Goal: Transaction & Acquisition: Download file/media

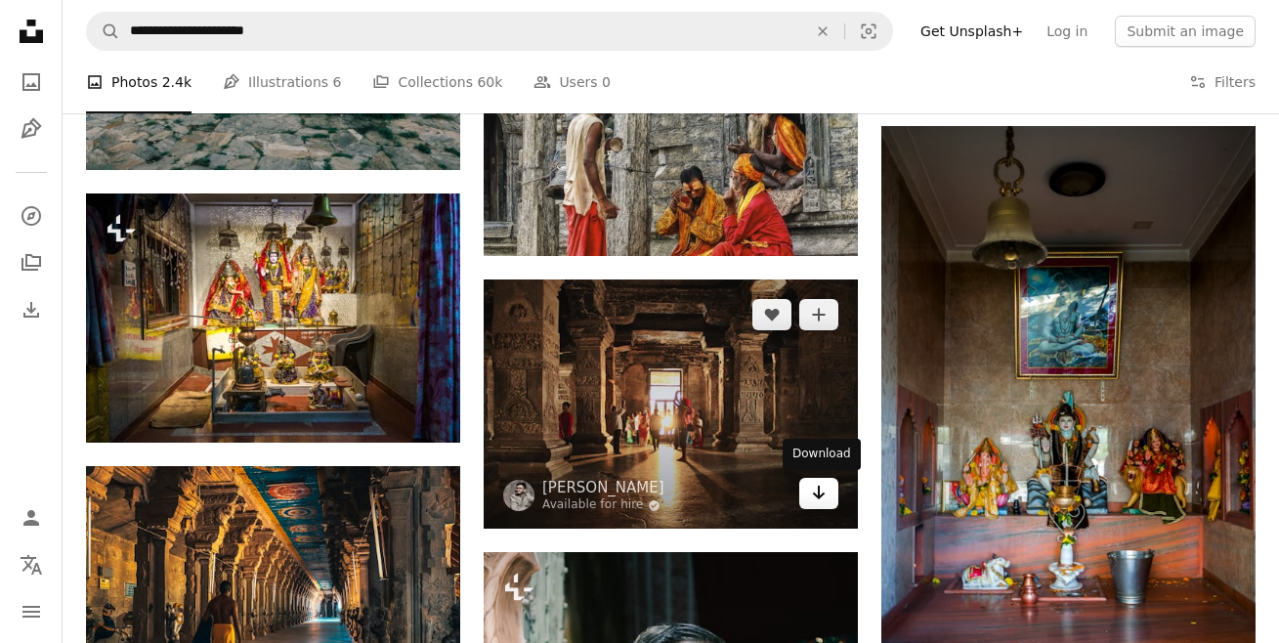
scroll to position [879, 0]
click at [836, 500] on link "Arrow pointing down" at bounding box center [818, 493] width 39 height 31
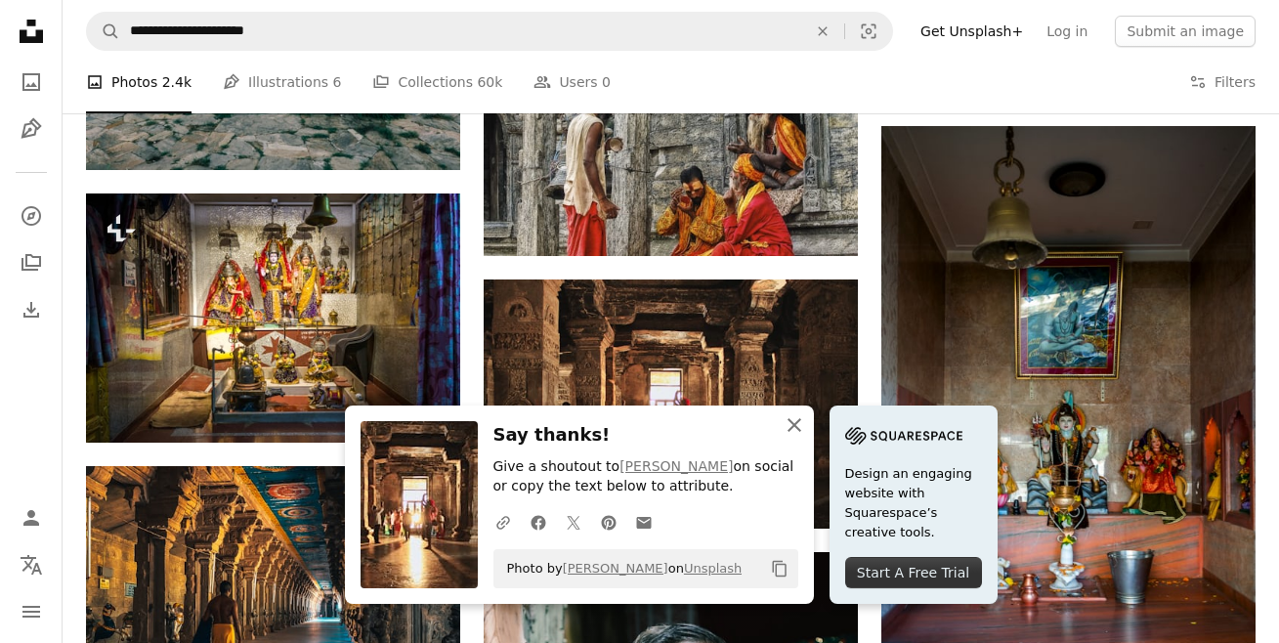
click at [794, 430] on icon "An X shape" at bounding box center [794, 424] width 23 height 23
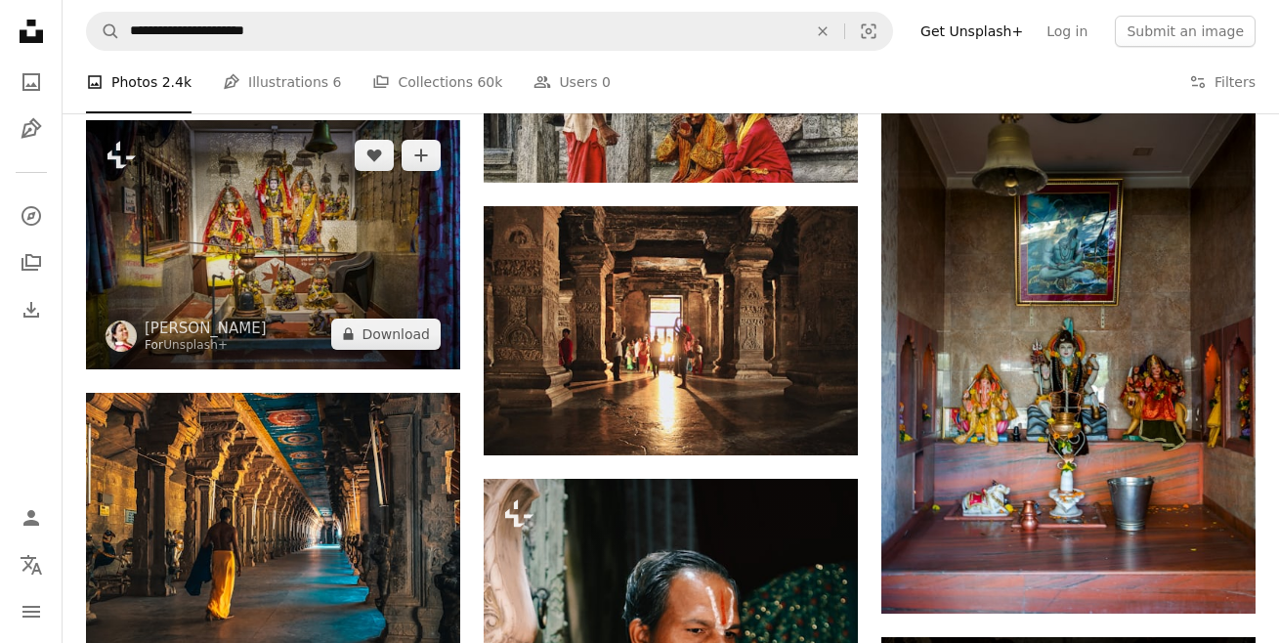
scroll to position [1270, 0]
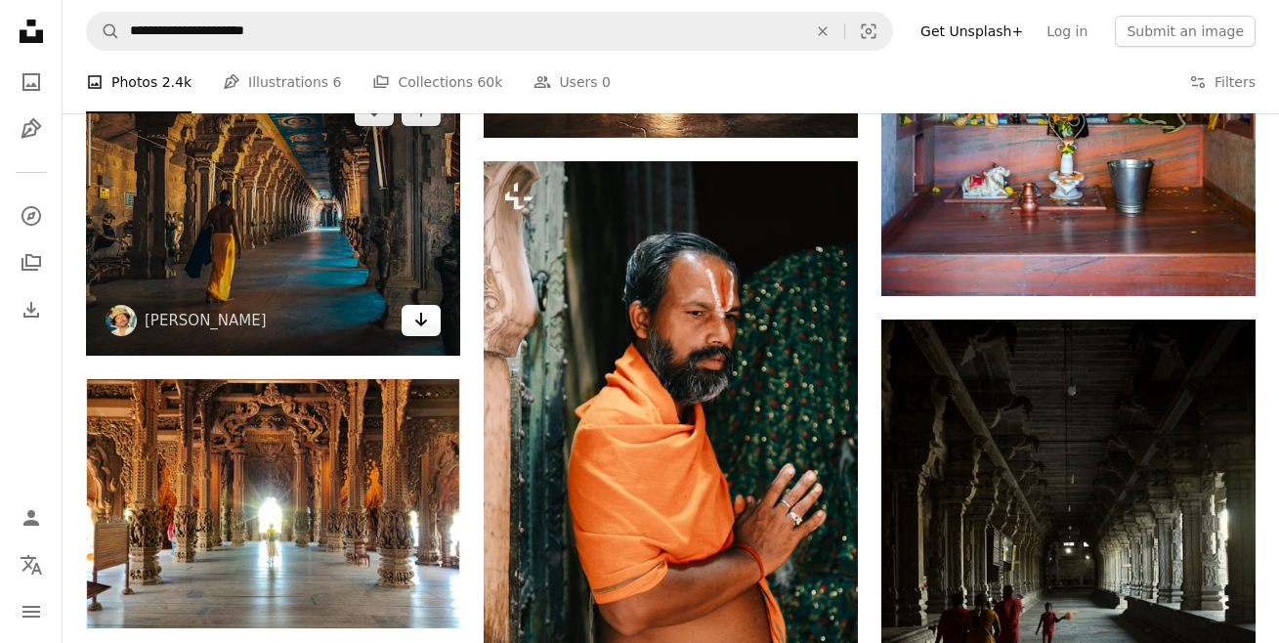
click at [427, 325] on icon "Arrow pointing down" at bounding box center [421, 319] width 16 height 23
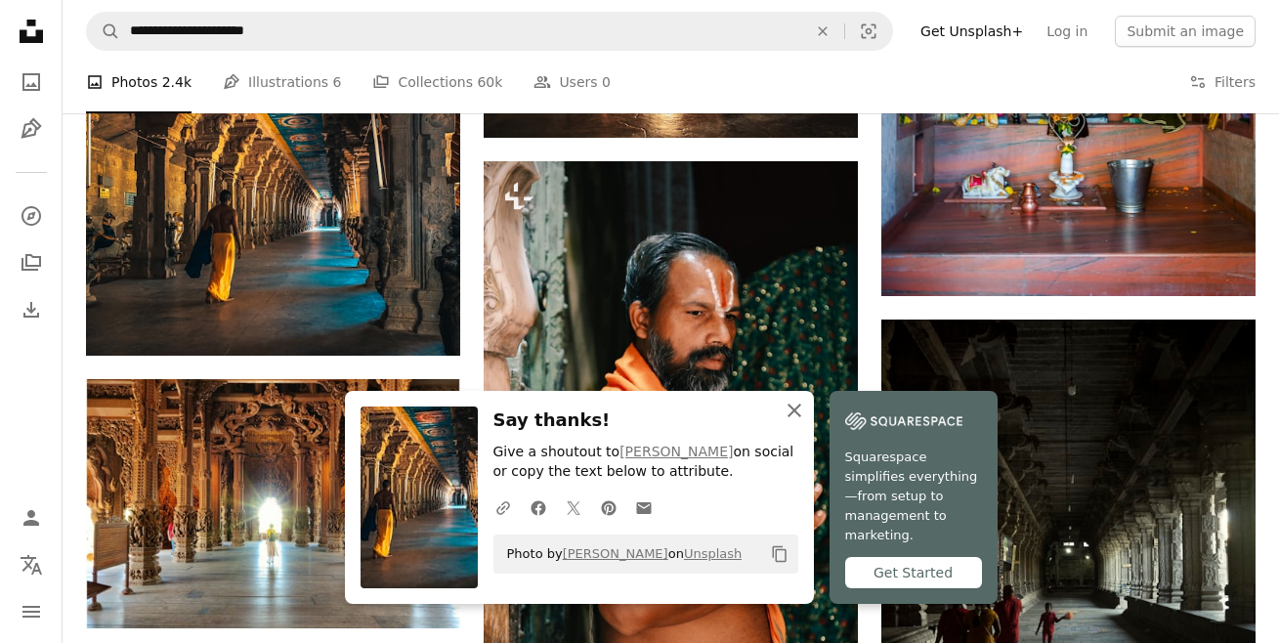
click at [785, 422] on icon "An X shape" at bounding box center [794, 410] width 23 height 23
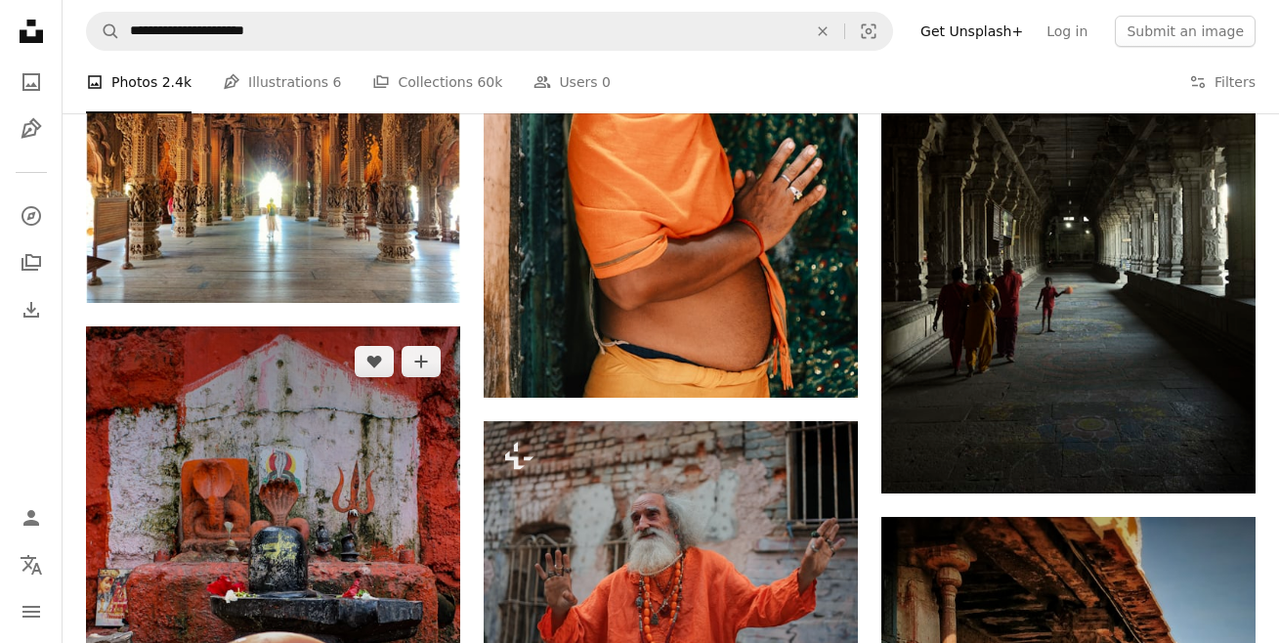
scroll to position [1466, 0]
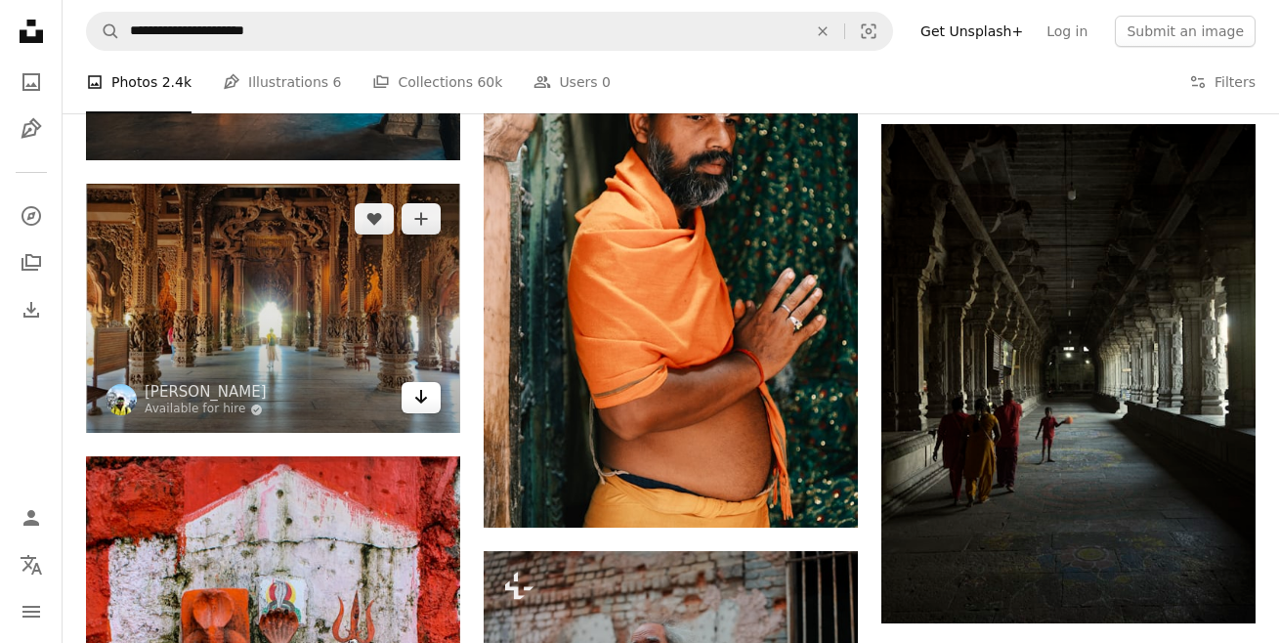
click at [426, 400] on icon "Arrow pointing down" at bounding box center [421, 396] width 16 height 23
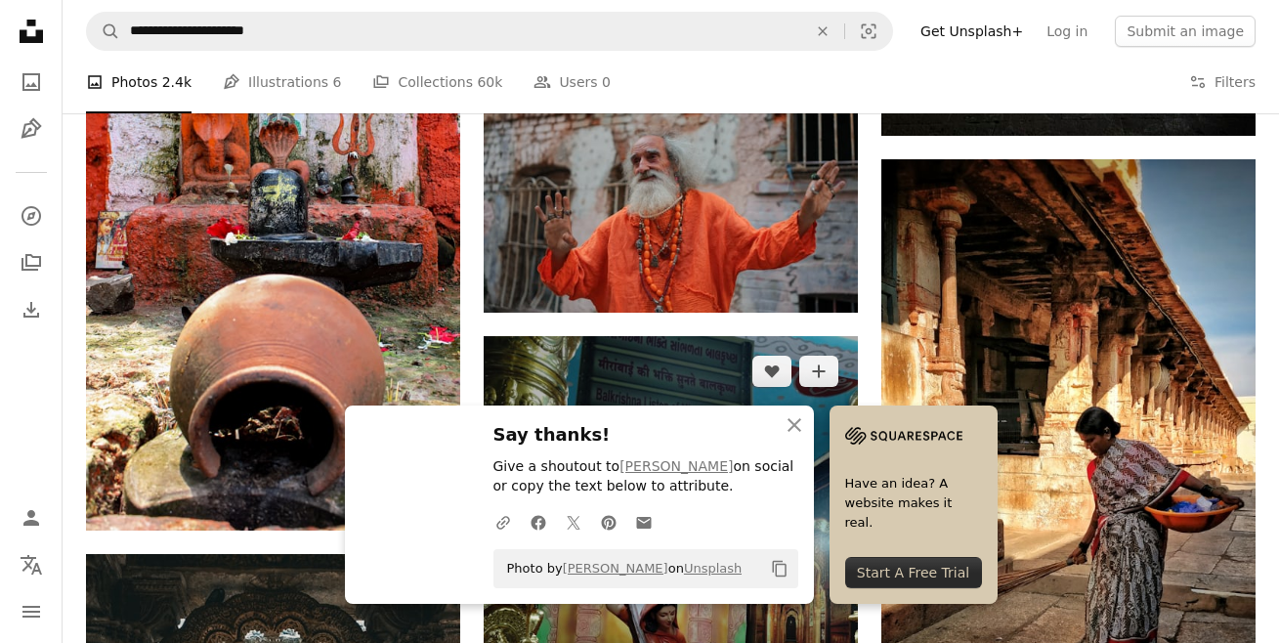
scroll to position [1954, 0]
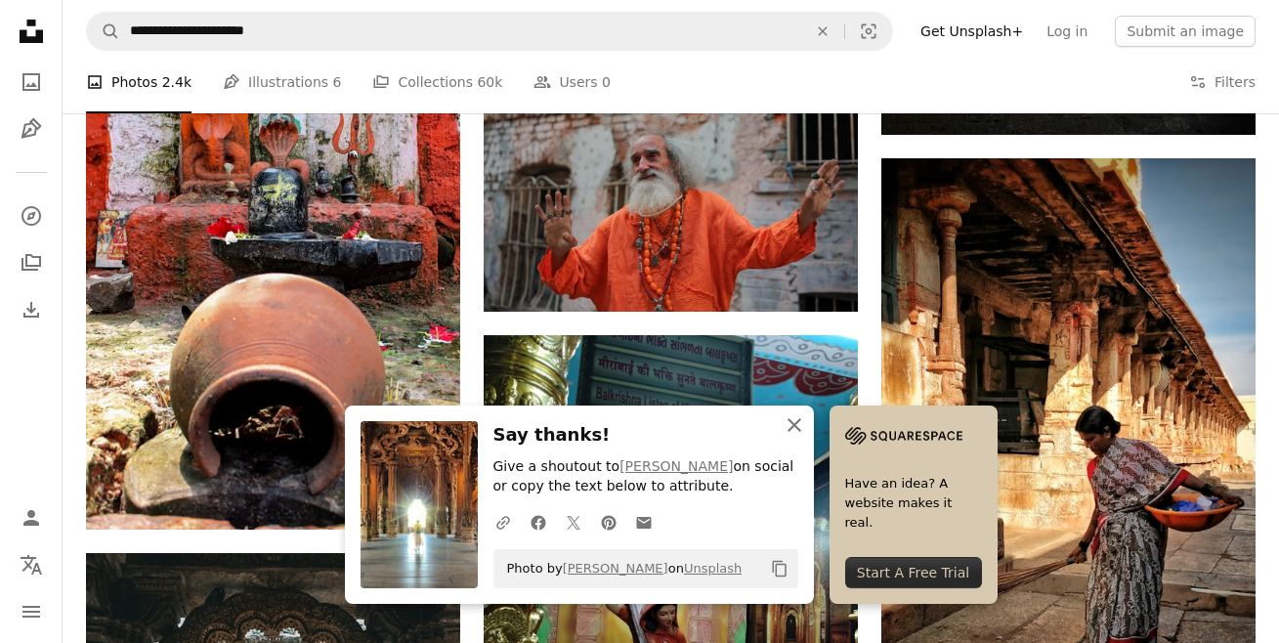
click at [791, 428] on icon "button" at bounding box center [795, 425] width 14 height 14
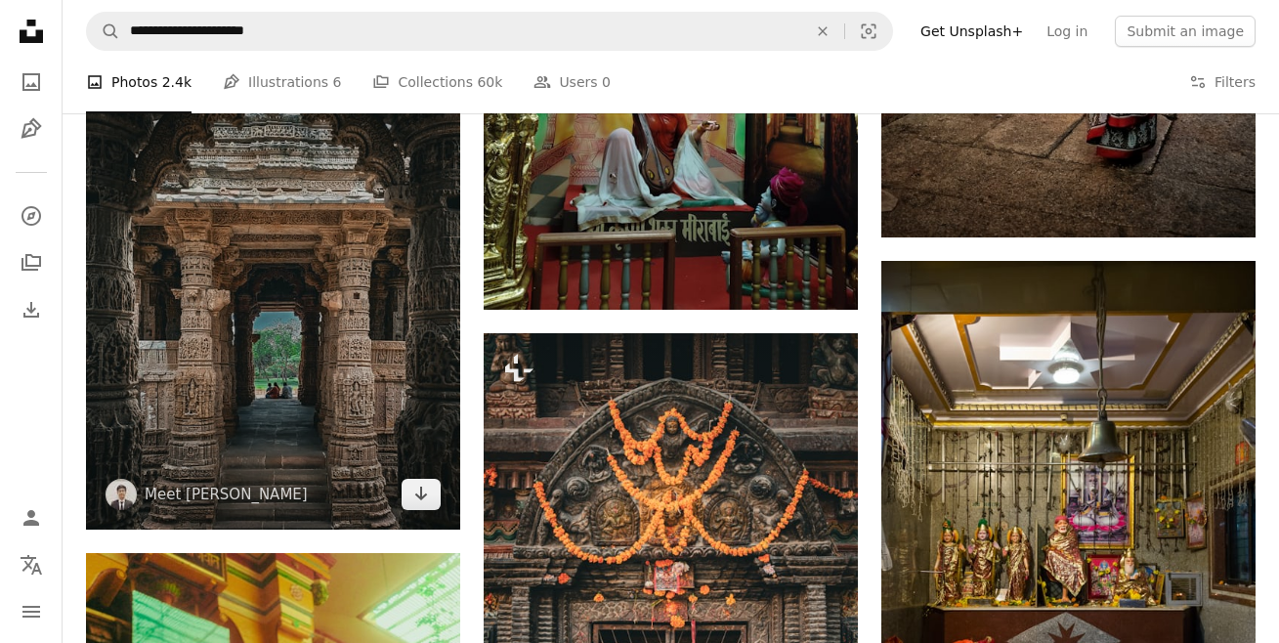
scroll to position [2638, 0]
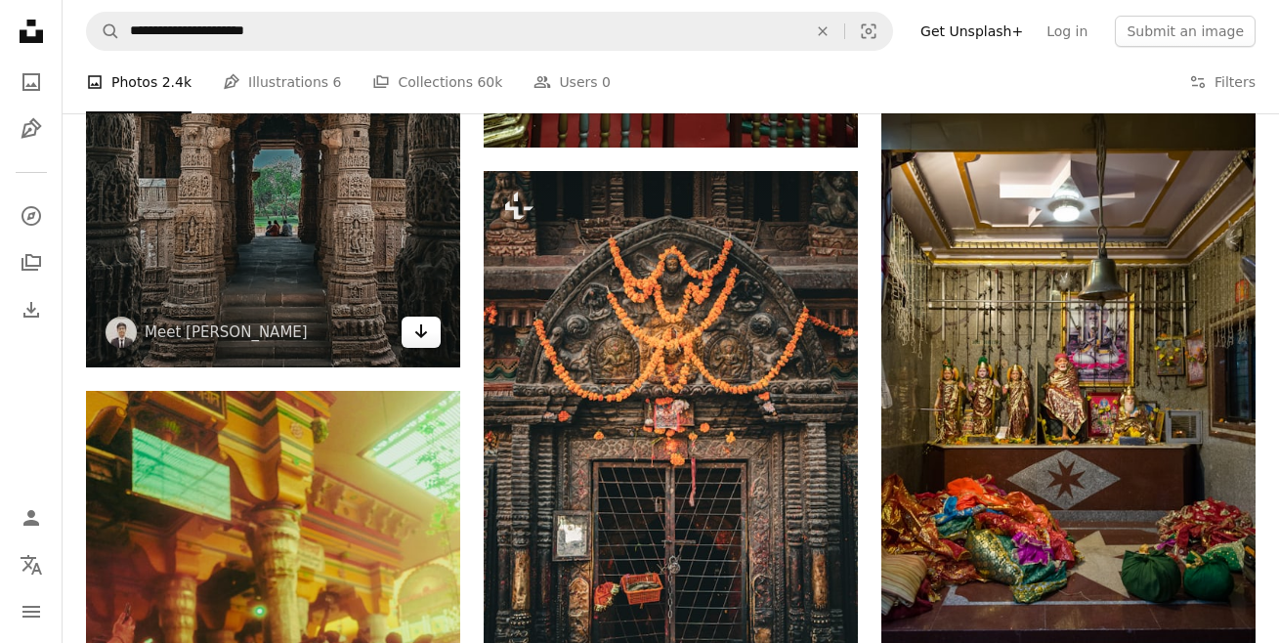
click at [421, 336] on icon "Download" at bounding box center [421, 331] width 13 height 14
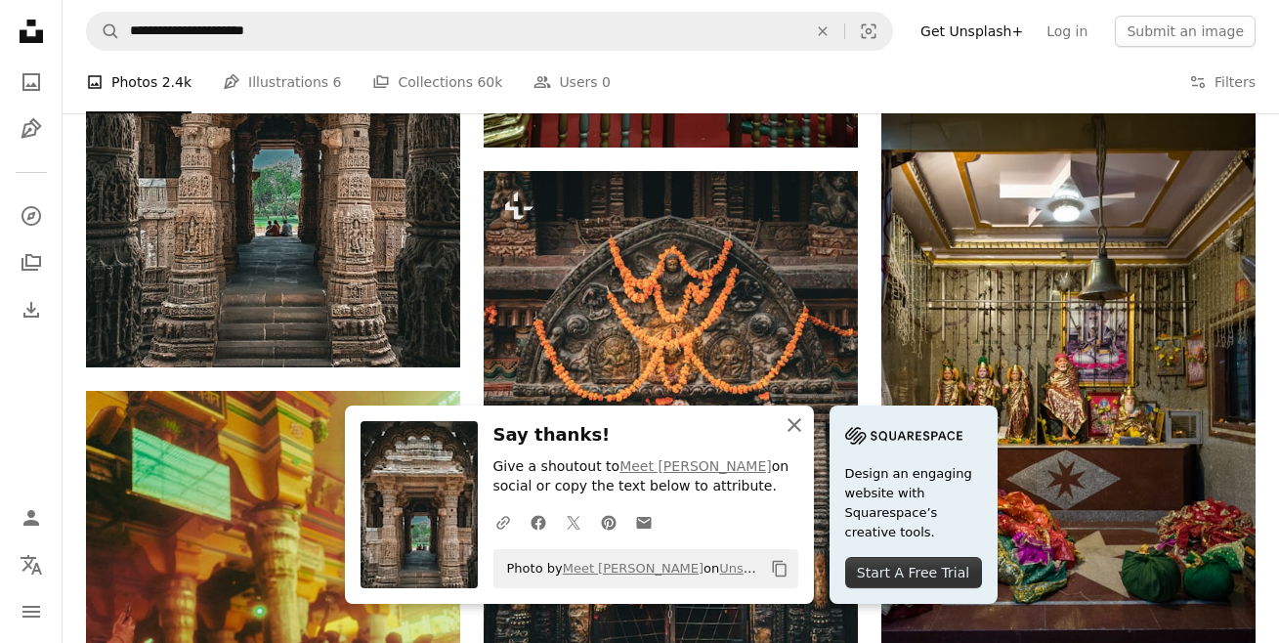
click at [804, 429] on icon "An X shape" at bounding box center [794, 424] width 23 height 23
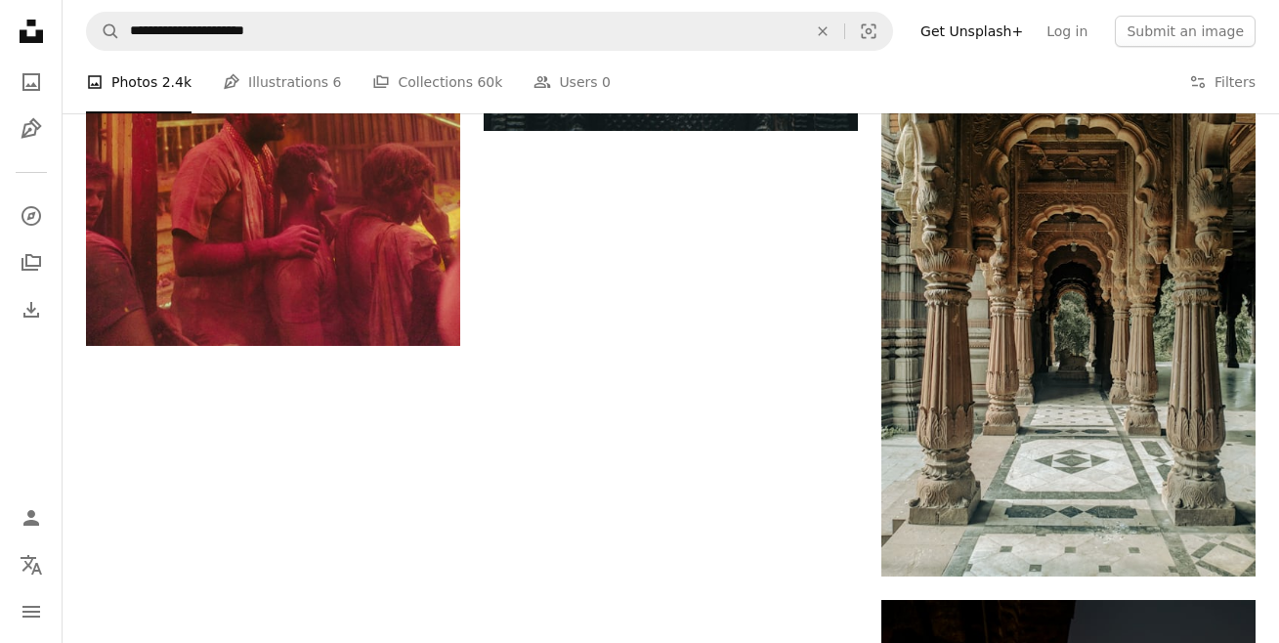
scroll to position [3420, 0]
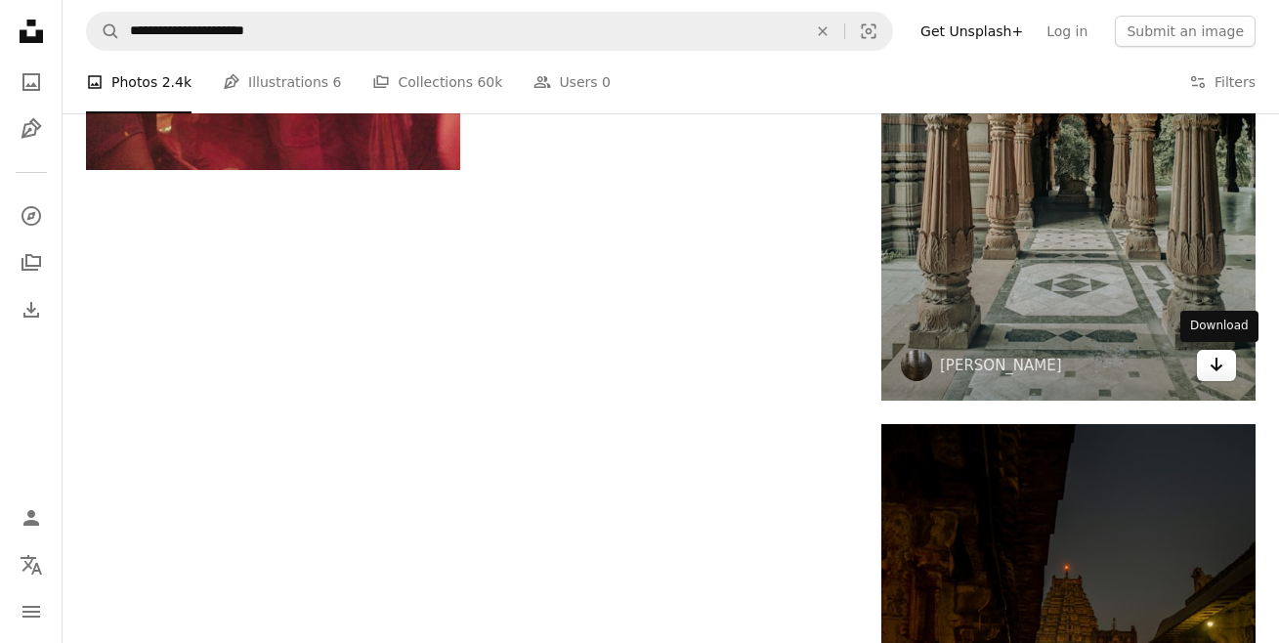
click at [1205, 370] on link "Arrow pointing down" at bounding box center [1216, 365] width 39 height 31
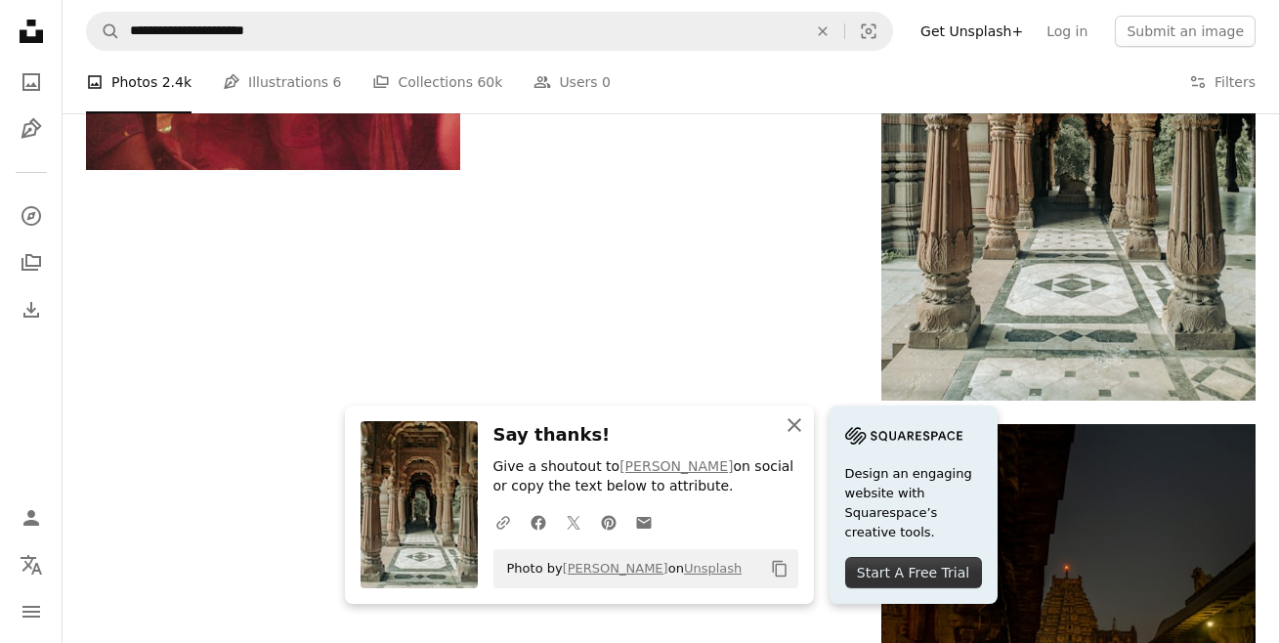
click at [795, 429] on icon "An X shape" at bounding box center [794, 424] width 23 height 23
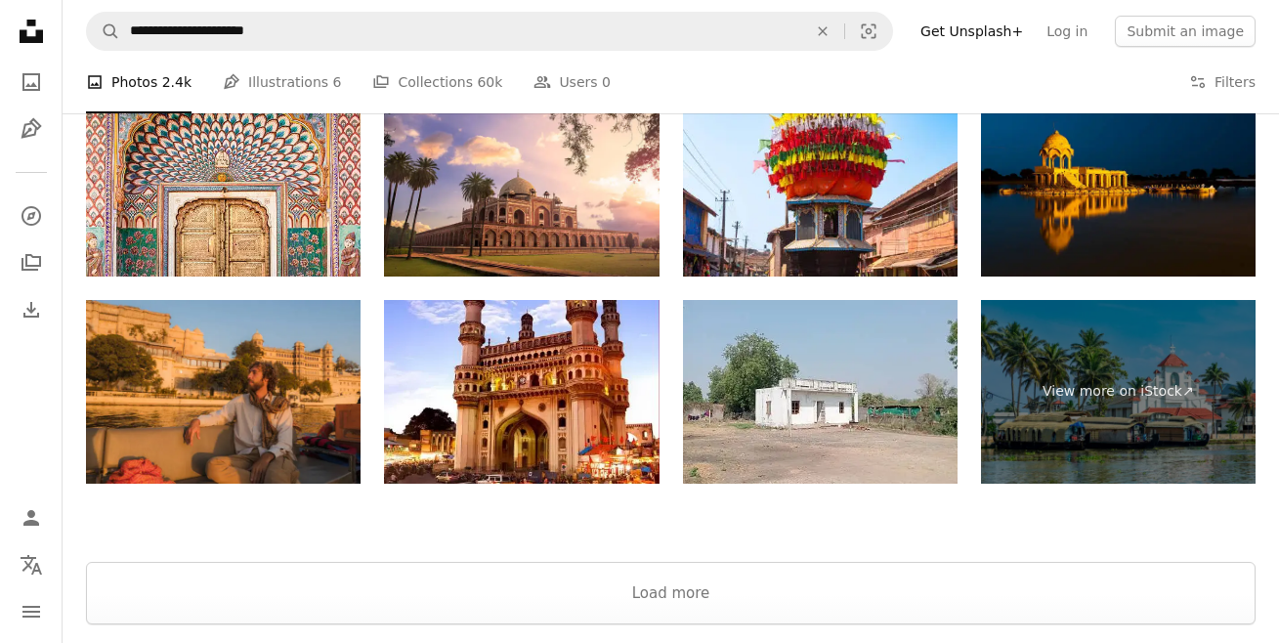
scroll to position [4397, 0]
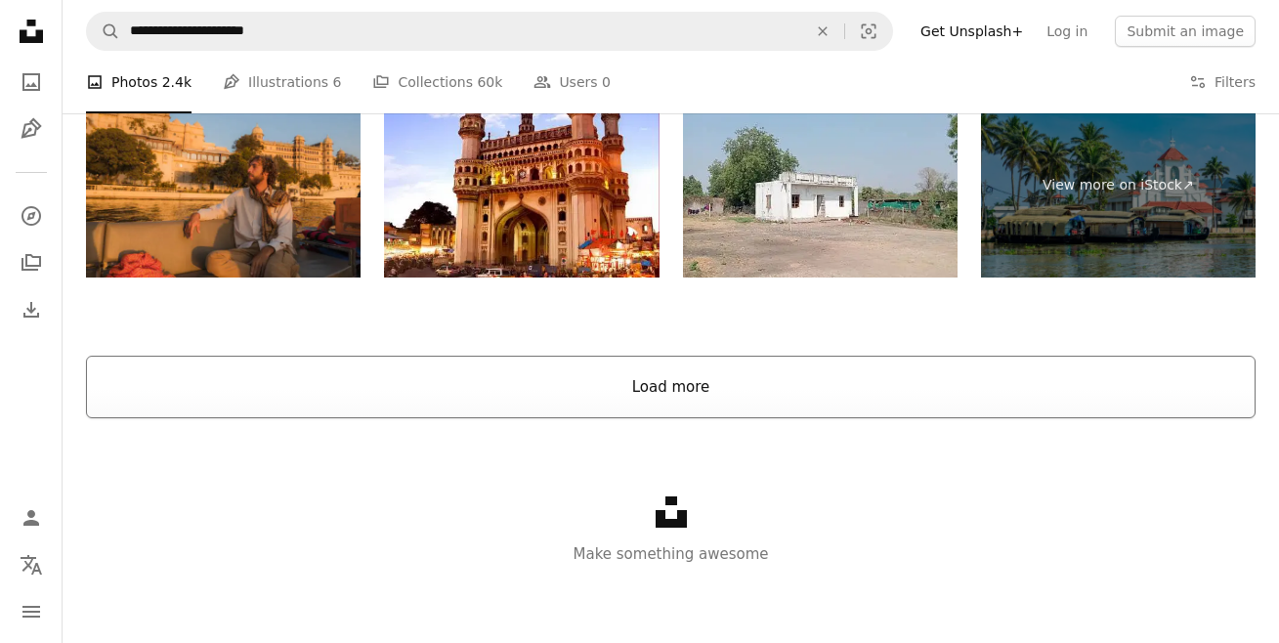
click at [655, 387] on button "Load more" at bounding box center [671, 387] width 1170 height 63
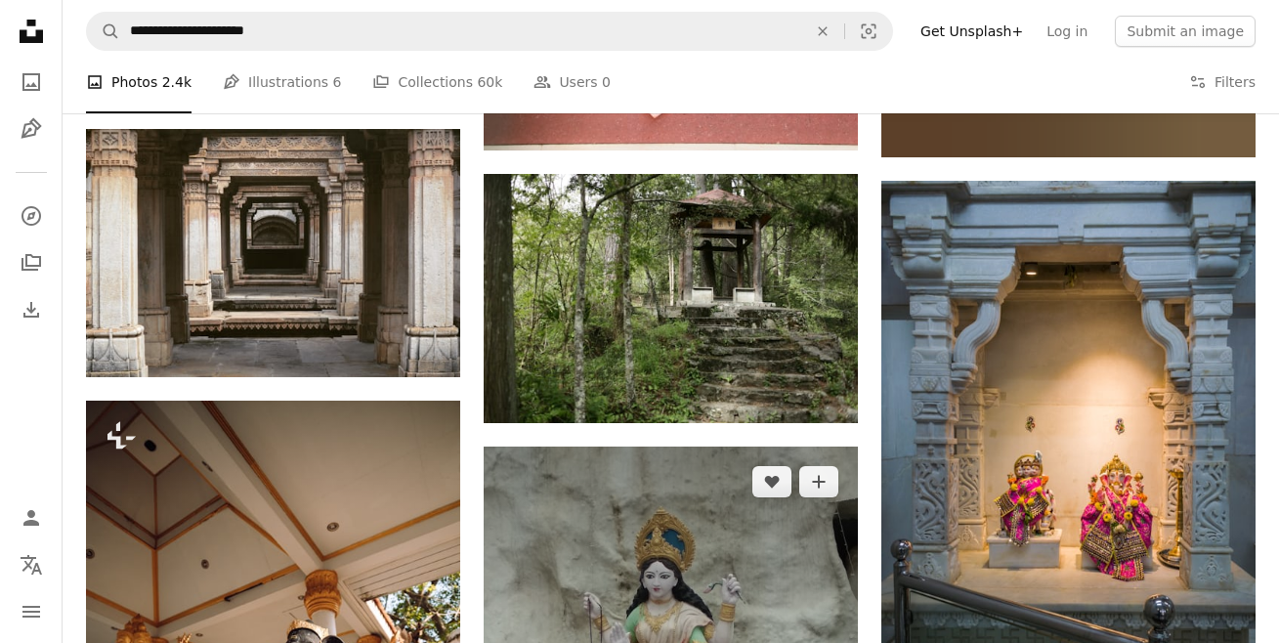
scroll to position [9914, 0]
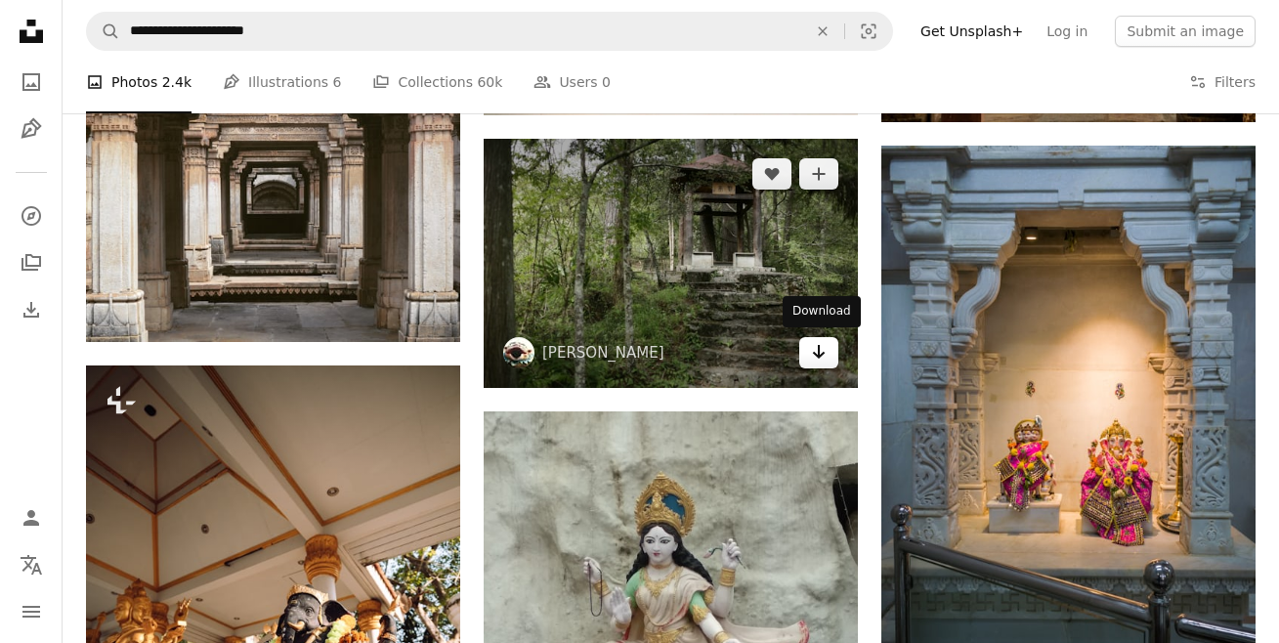
click at [823, 355] on icon "Arrow pointing down" at bounding box center [819, 351] width 16 height 23
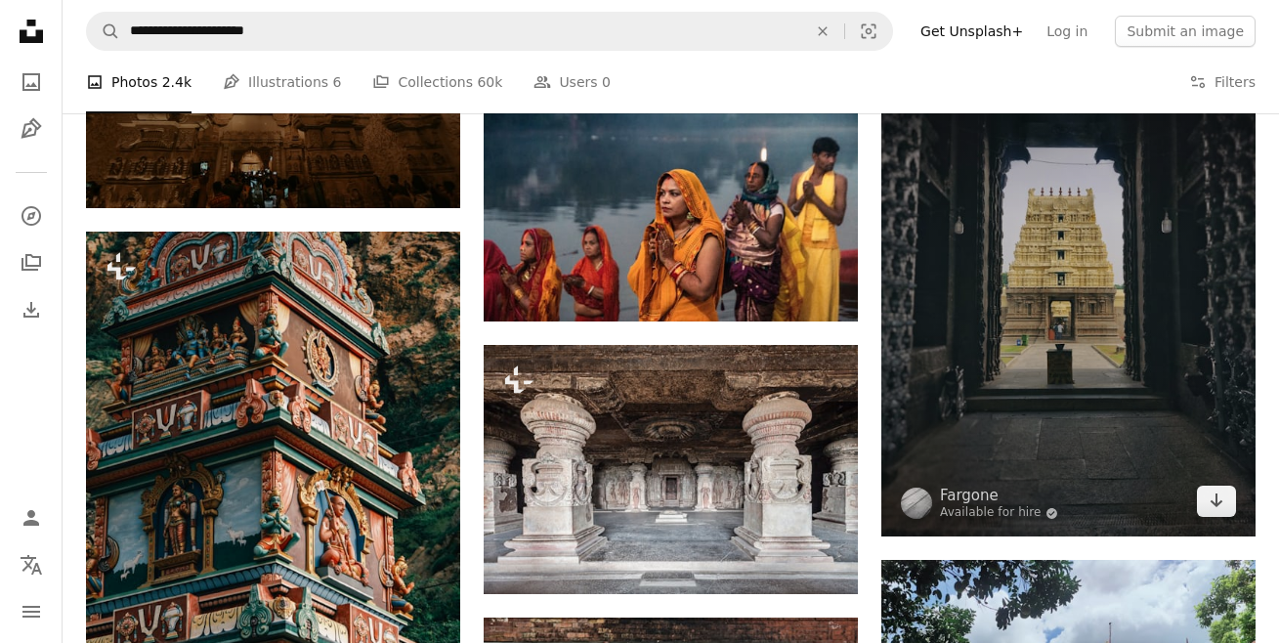
scroll to position [15093, 0]
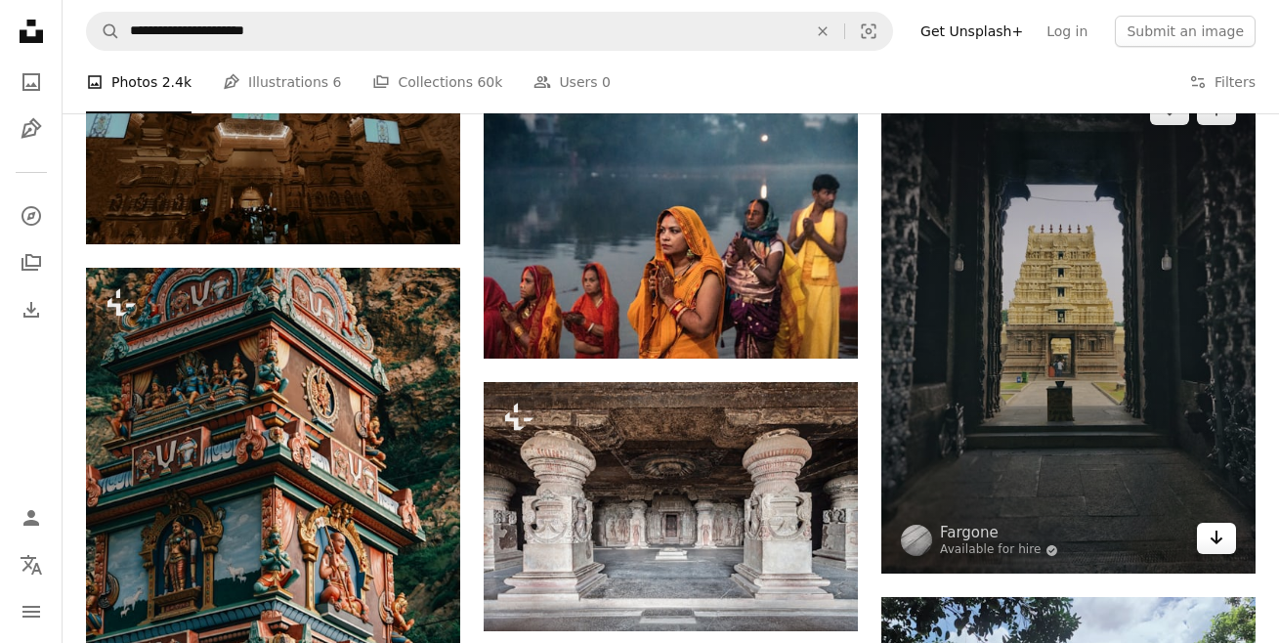
click at [1227, 543] on link "Arrow pointing down" at bounding box center [1216, 538] width 39 height 31
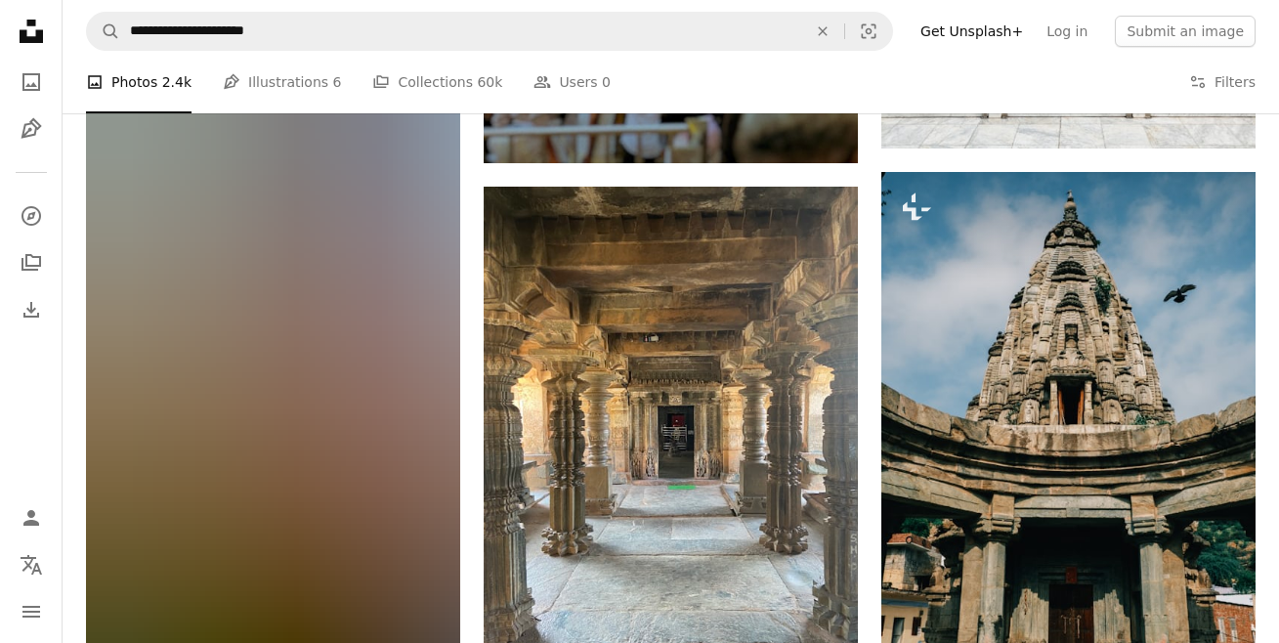
scroll to position [26135, 0]
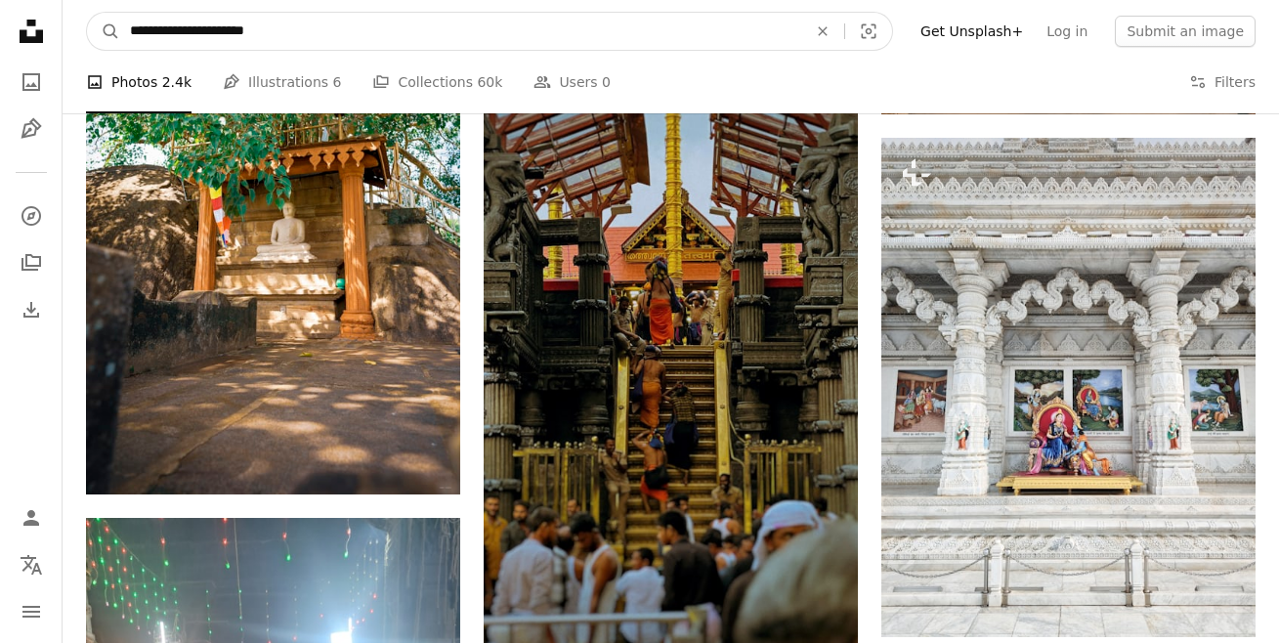
drag, startPoint x: 170, startPoint y: 30, endPoint x: 218, endPoint y: 34, distance: 48.0
click at [218, 34] on input "**********" at bounding box center [460, 31] width 681 height 37
type input "**********"
click at [87, 13] on button "A magnifying glass" at bounding box center [103, 31] width 33 height 37
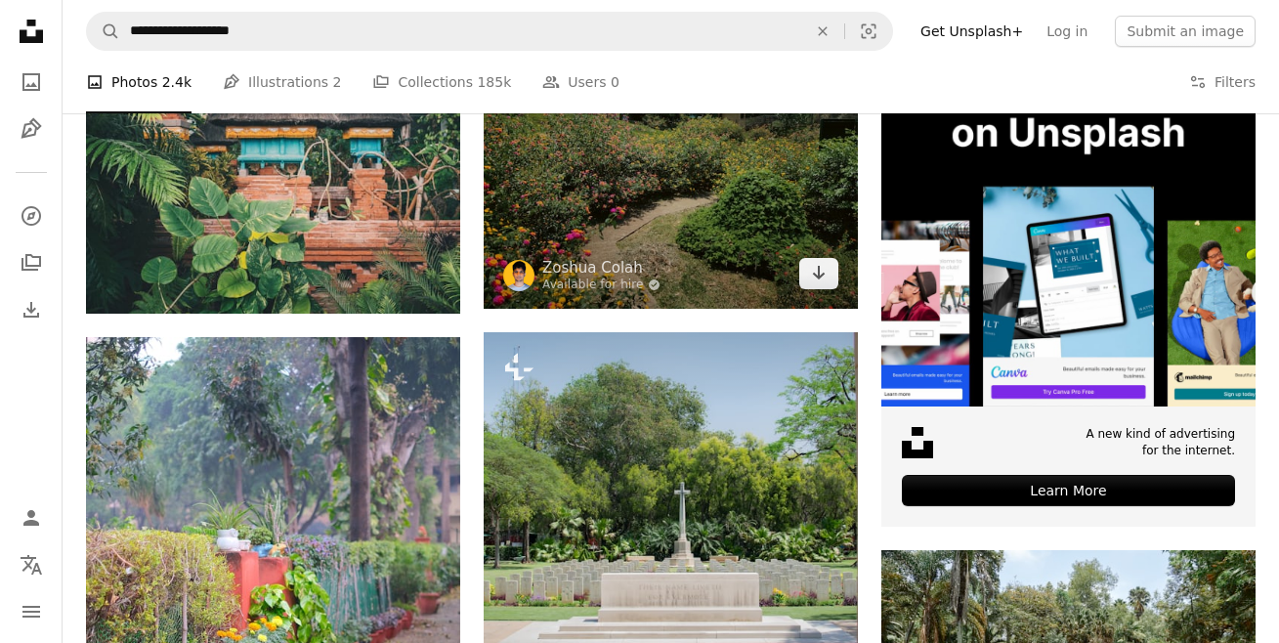
scroll to position [391, 0]
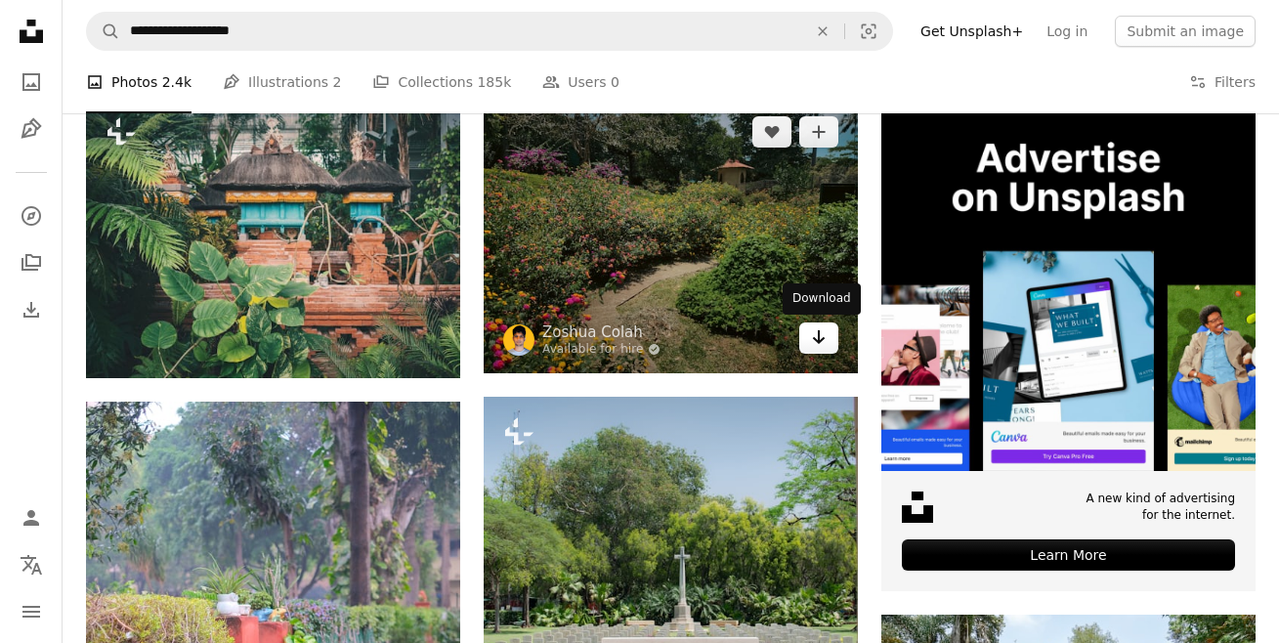
click at [826, 341] on icon "Arrow pointing down" at bounding box center [819, 336] width 16 height 23
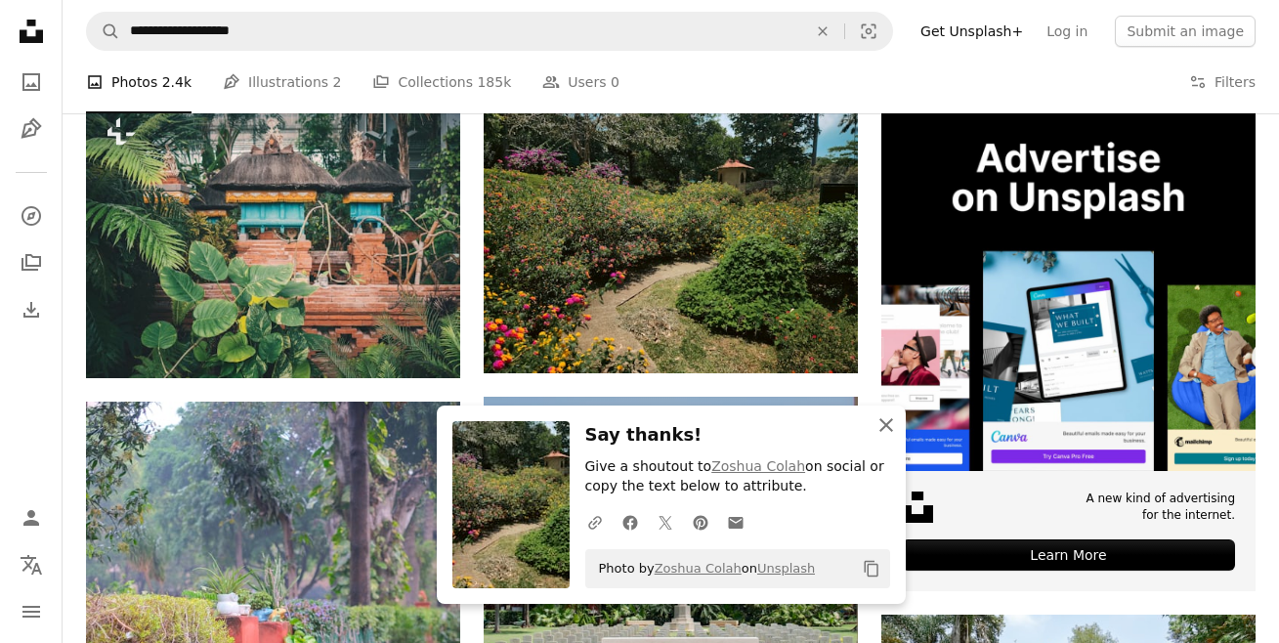
click at [884, 423] on icon "button" at bounding box center [886, 425] width 14 height 14
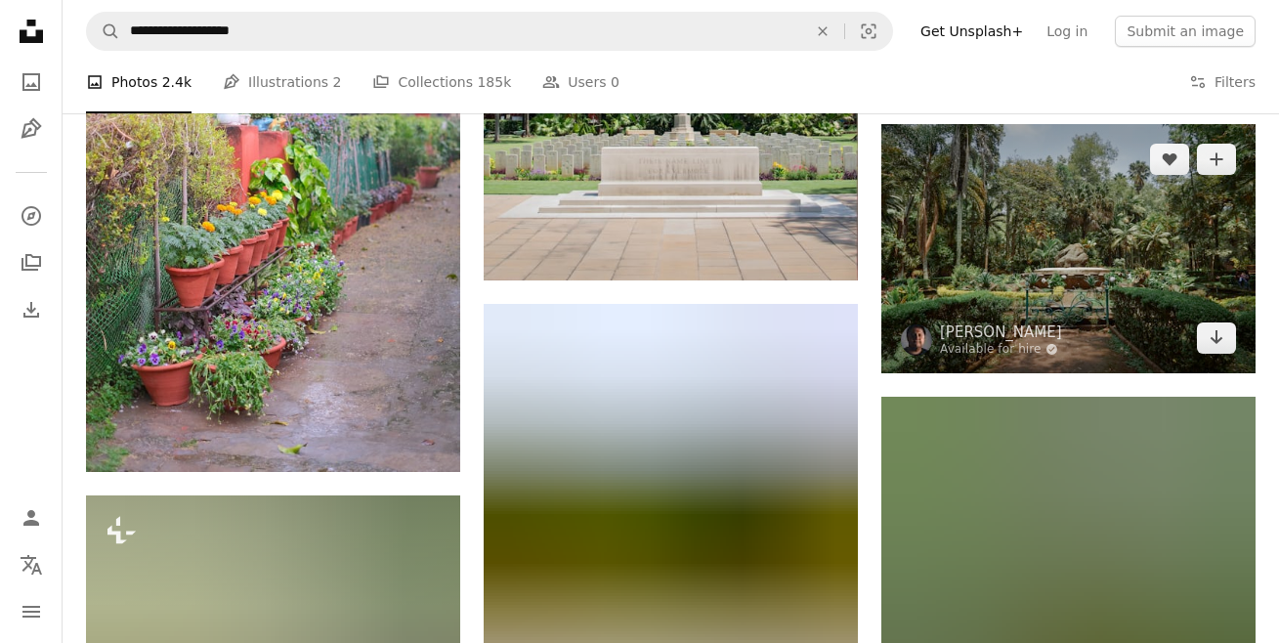
scroll to position [879, 0]
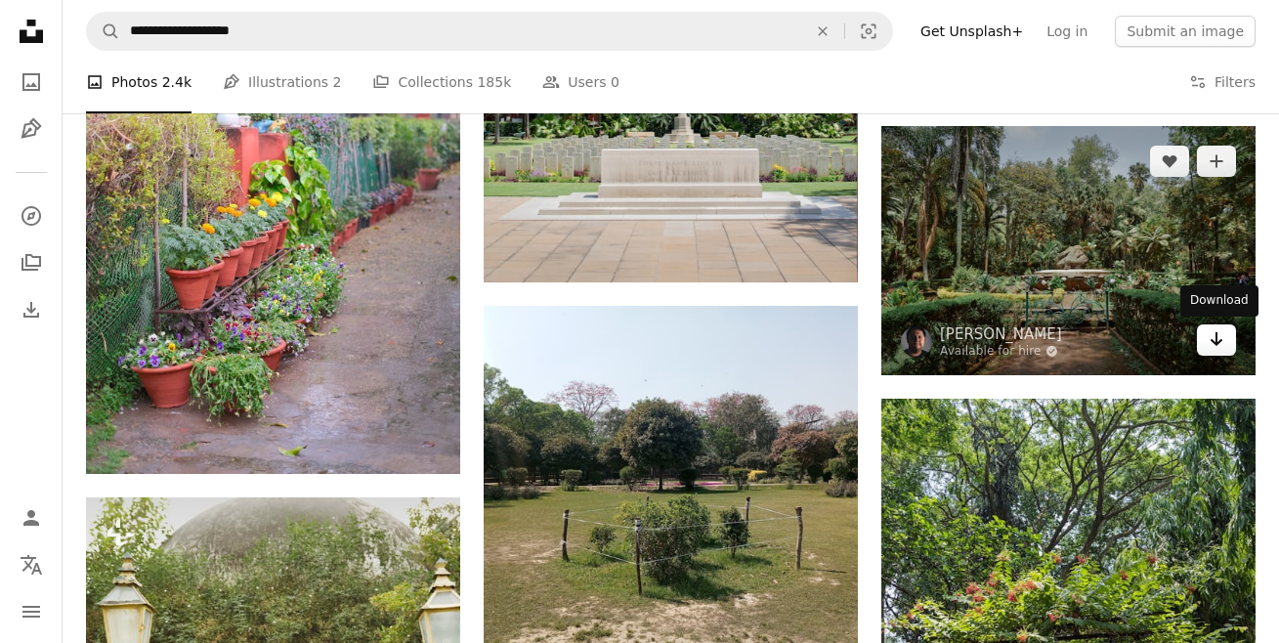
click at [1203, 341] on link "Arrow pointing down" at bounding box center [1216, 339] width 39 height 31
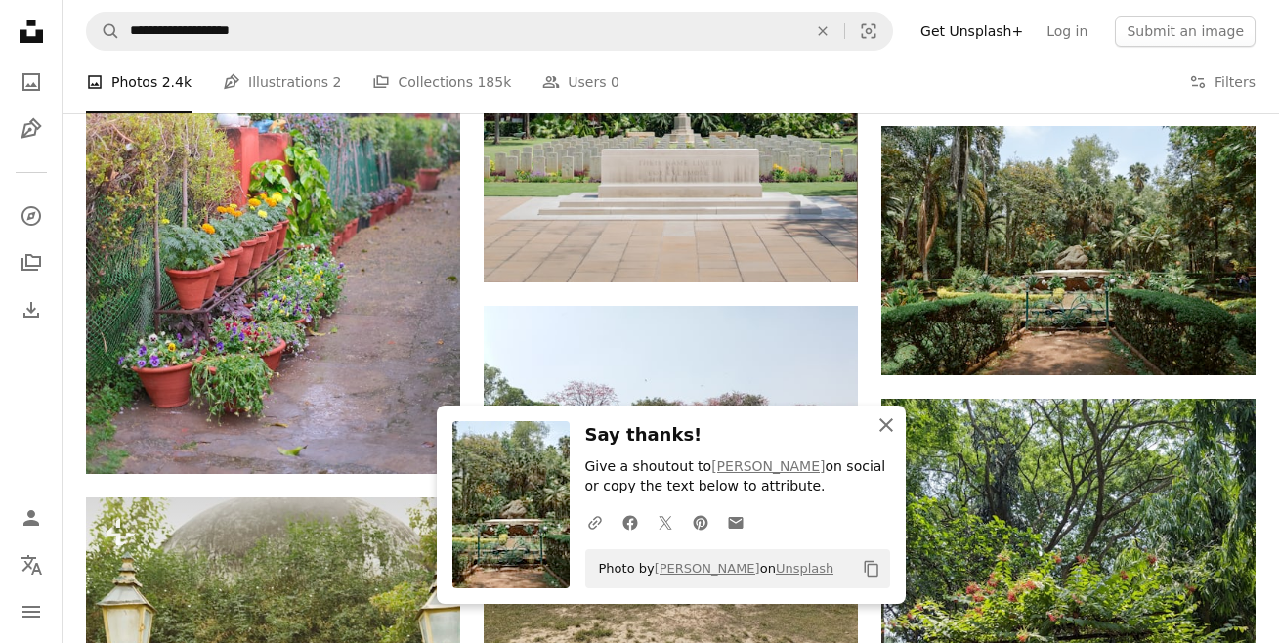
click at [889, 419] on icon "An X shape" at bounding box center [886, 424] width 23 height 23
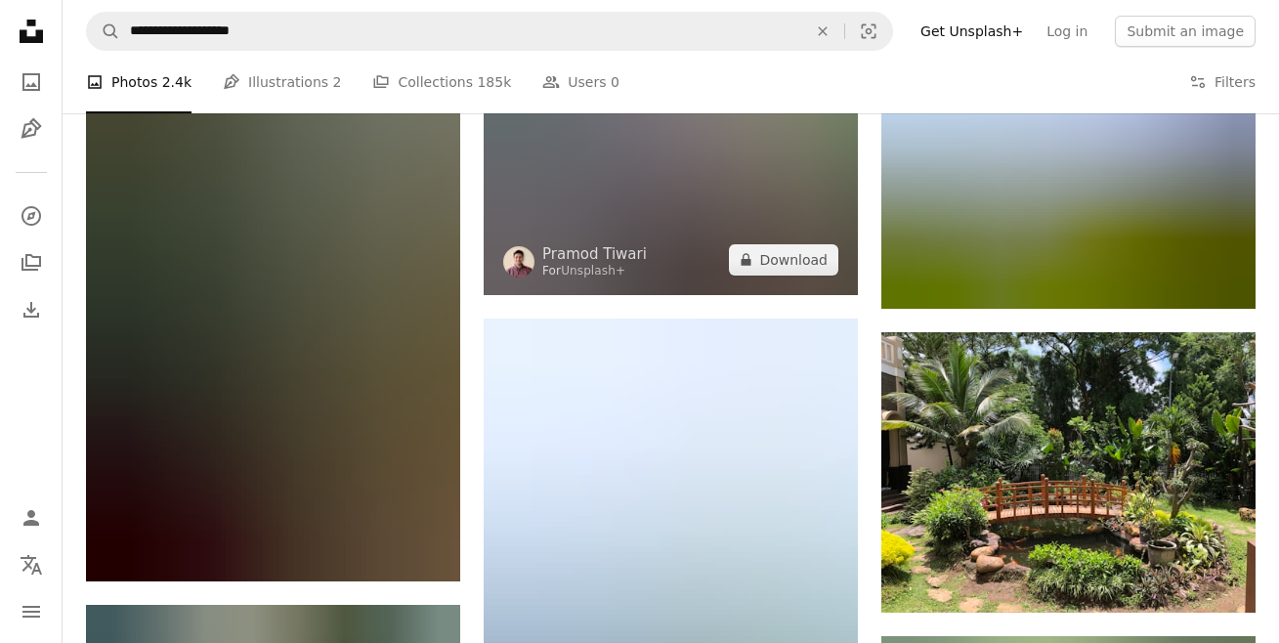
scroll to position [2052, 0]
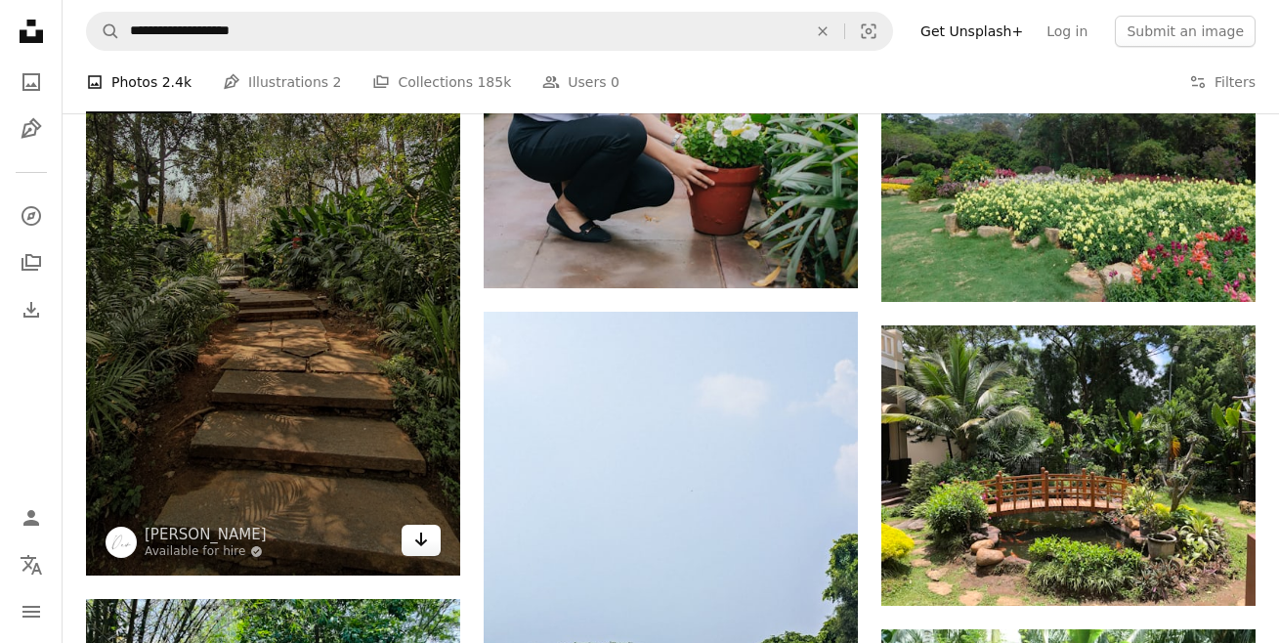
click at [413, 530] on icon "Arrow pointing down" at bounding box center [421, 539] width 16 height 23
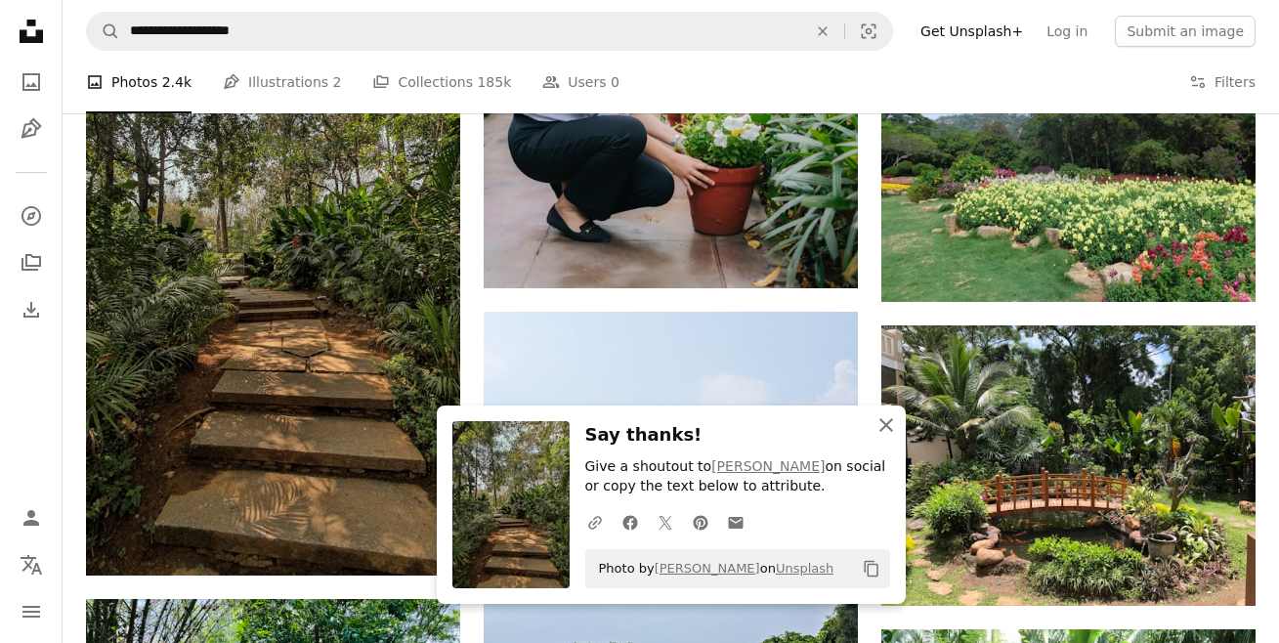
click at [885, 426] on icon "button" at bounding box center [886, 425] width 14 height 14
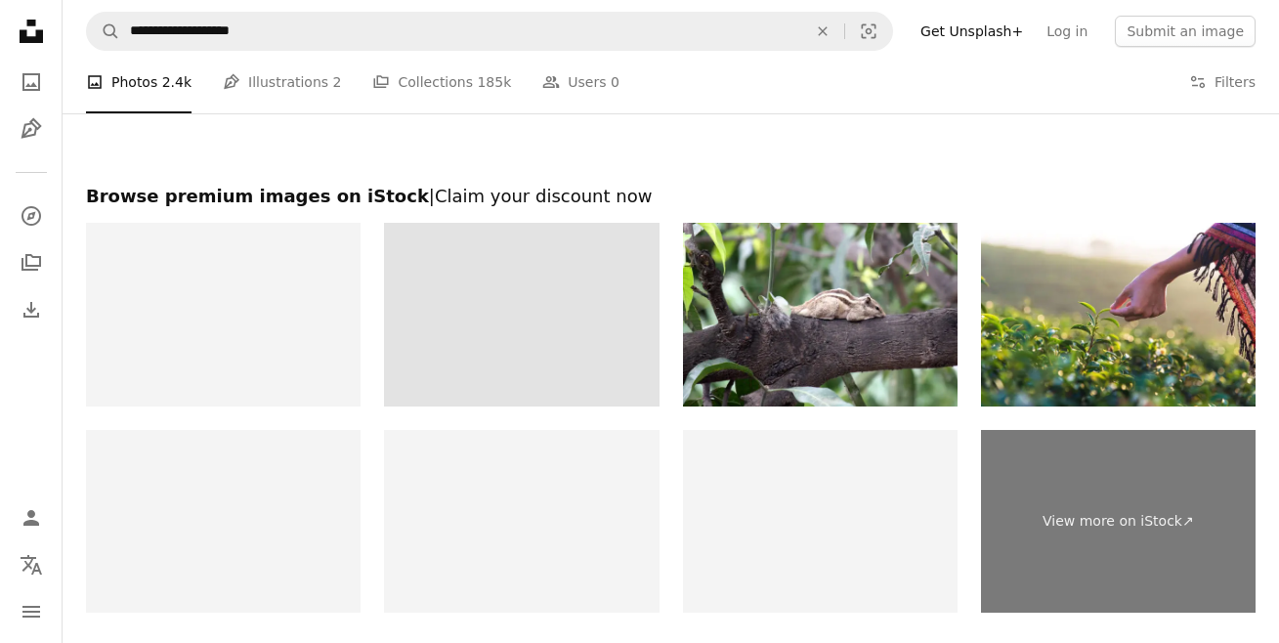
scroll to position [4104, 0]
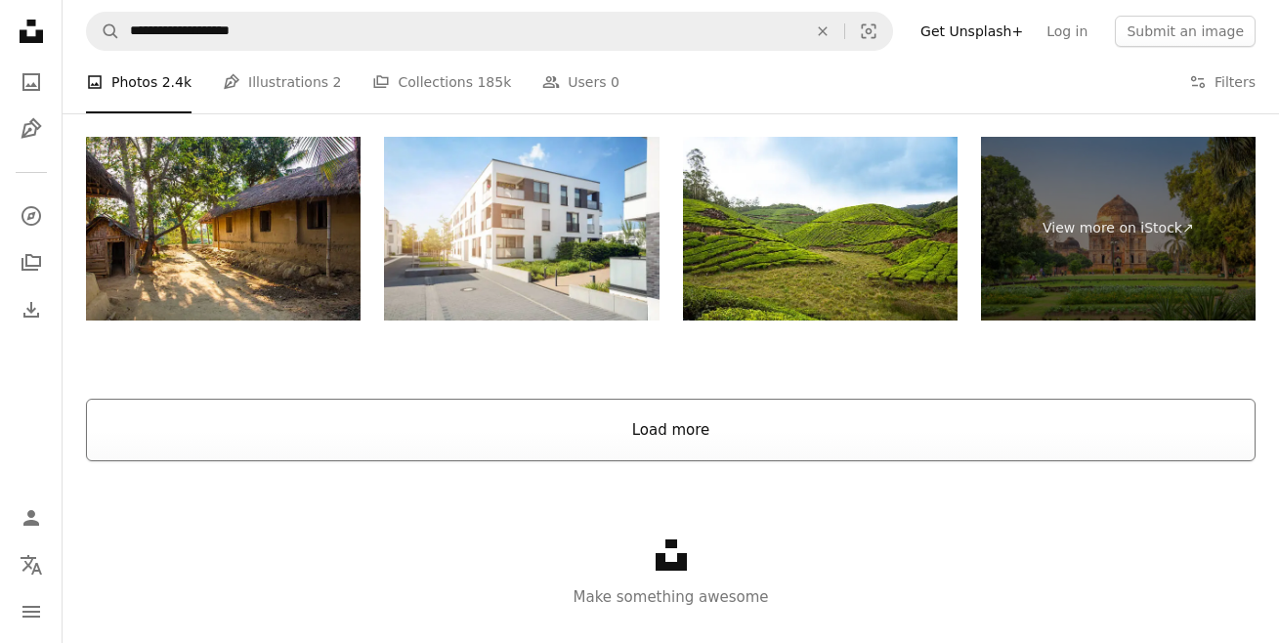
click at [636, 427] on button "Load more" at bounding box center [671, 430] width 1170 height 63
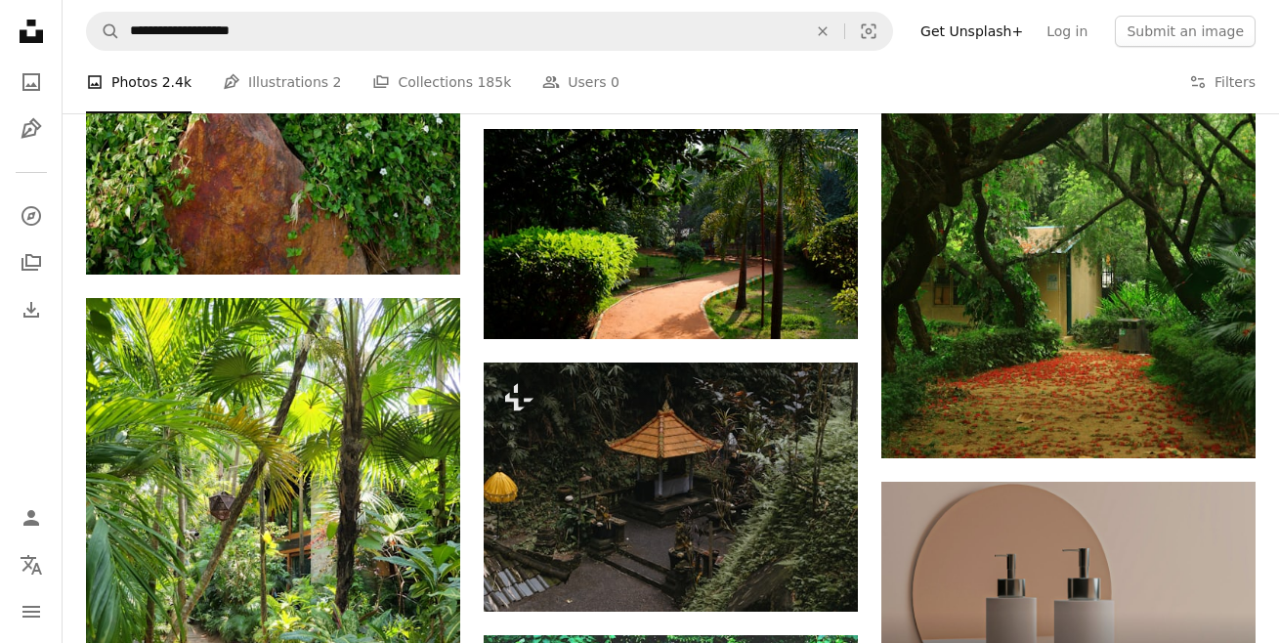
scroll to position [7990, 0]
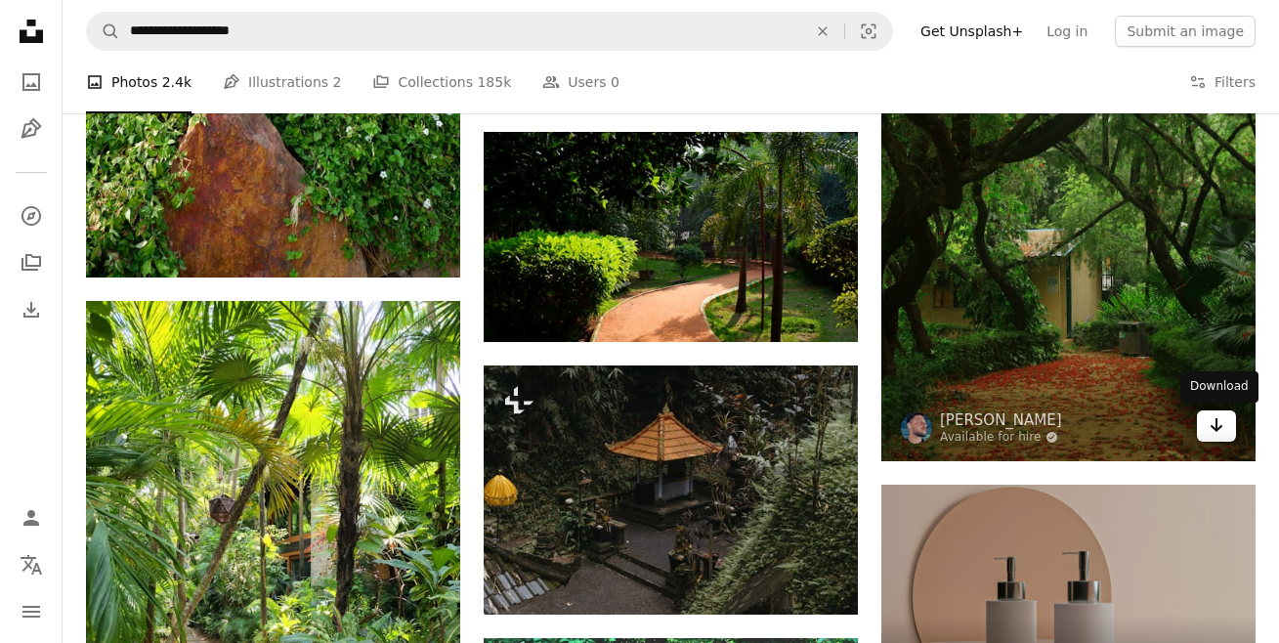
click at [1216, 420] on icon "Download" at bounding box center [1217, 425] width 13 height 14
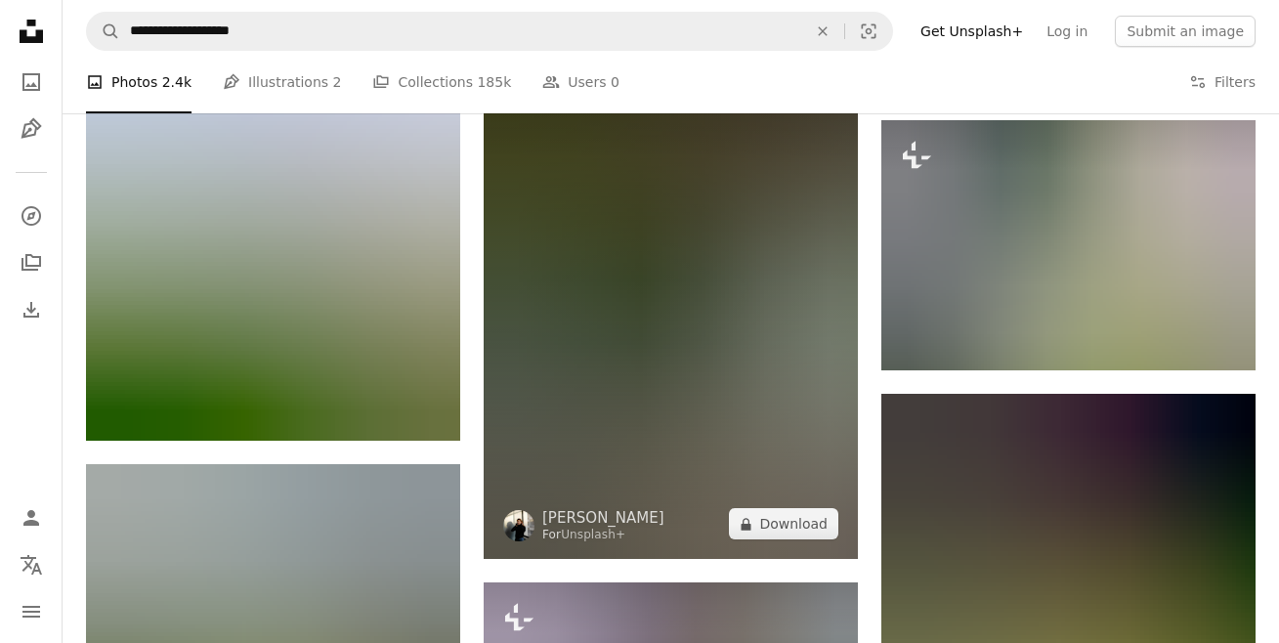
scroll to position [8870, 0]
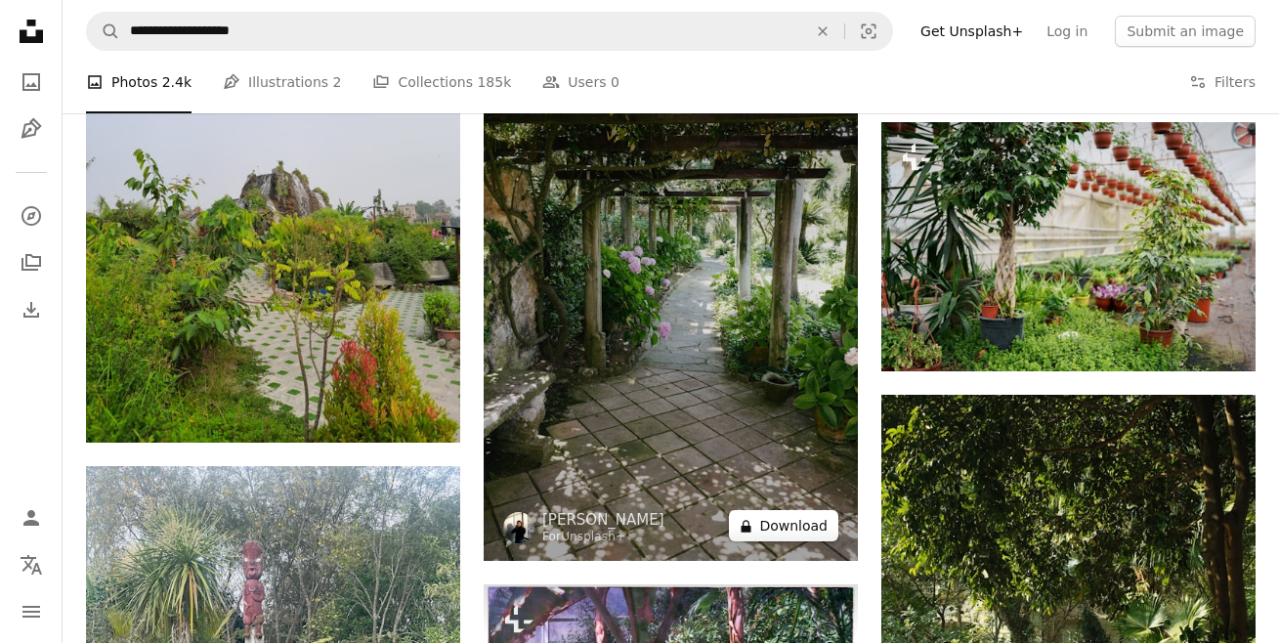
click at [794, 519] on button "A lock Download" at bounding box center [783, 525] width 109 height 31
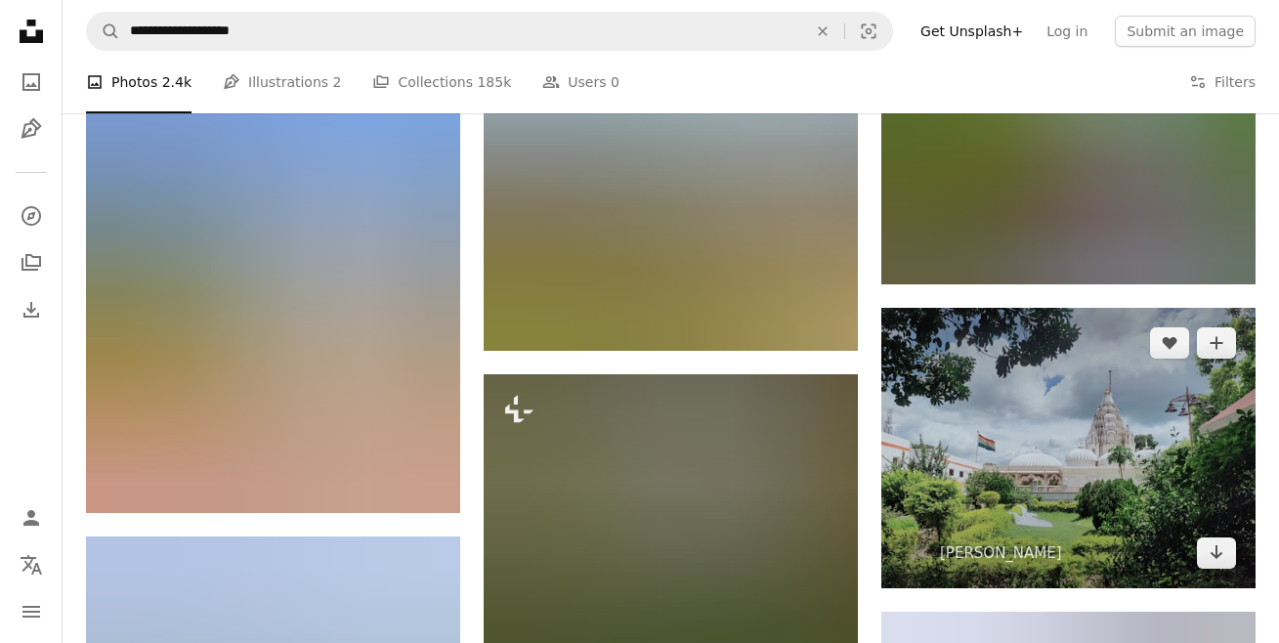
scroll to position [9847, 0]
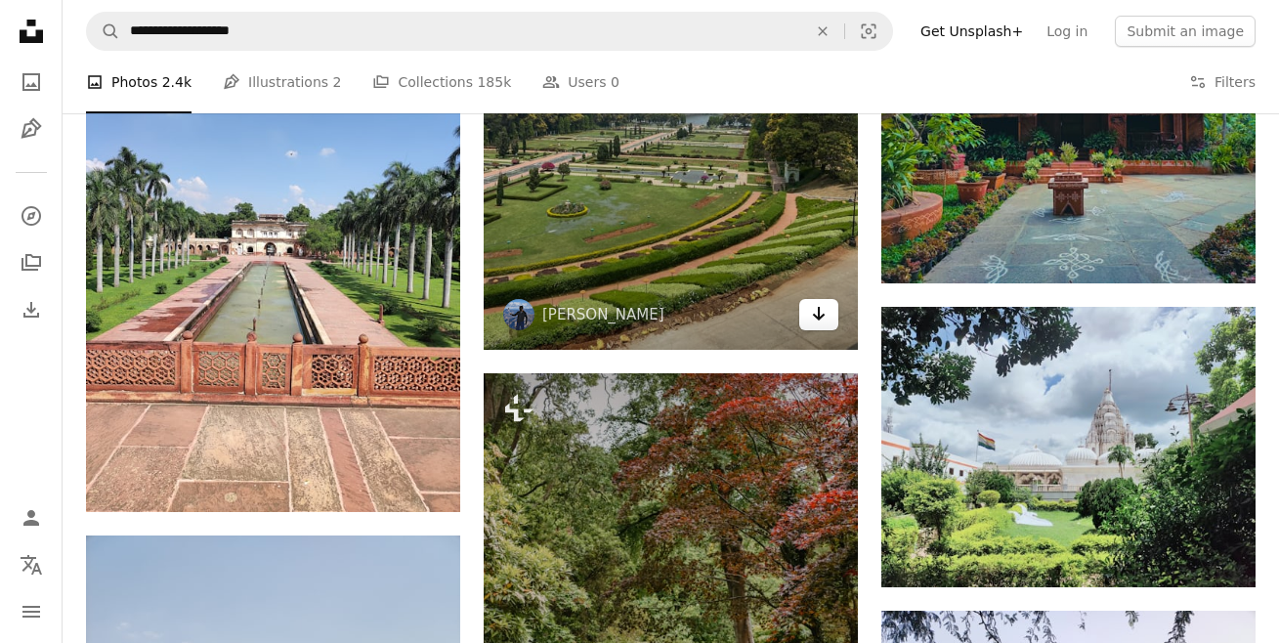
click at [817, 314] on icon "Arrow pointing down" at bounding box center [819, 313] width 16 height 23
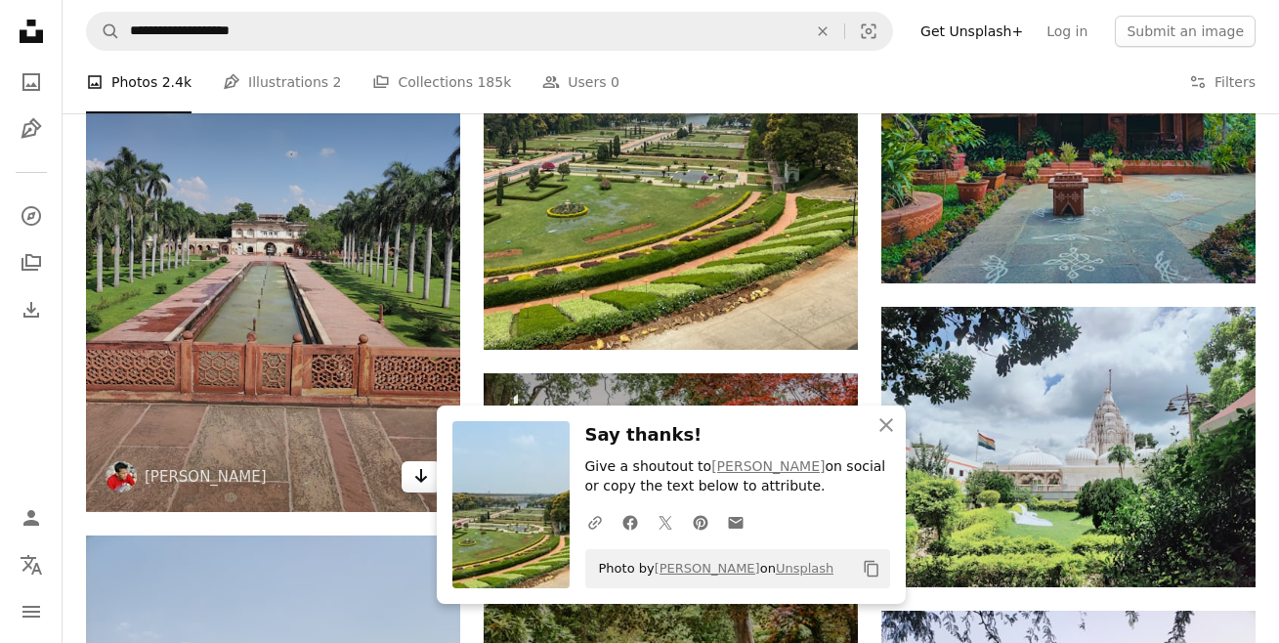
click at [407, 482] on link "Arrow pointing down" at bounding box center [421, 476] width 39 height 31
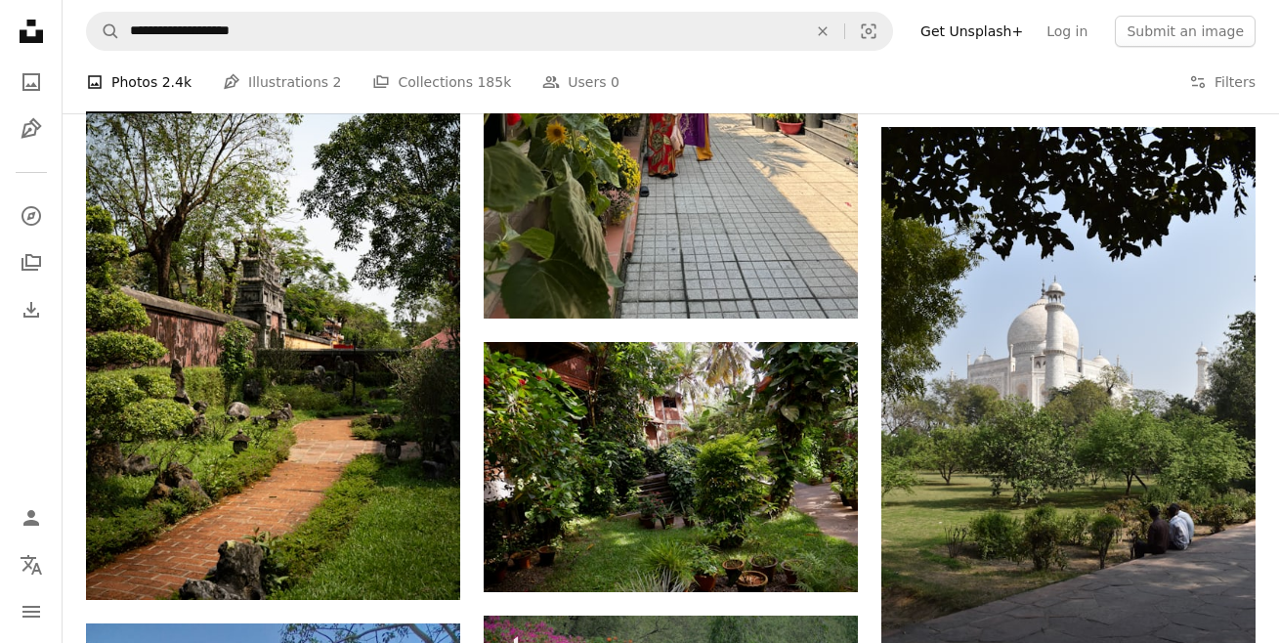
scroll to position [14244, 0]
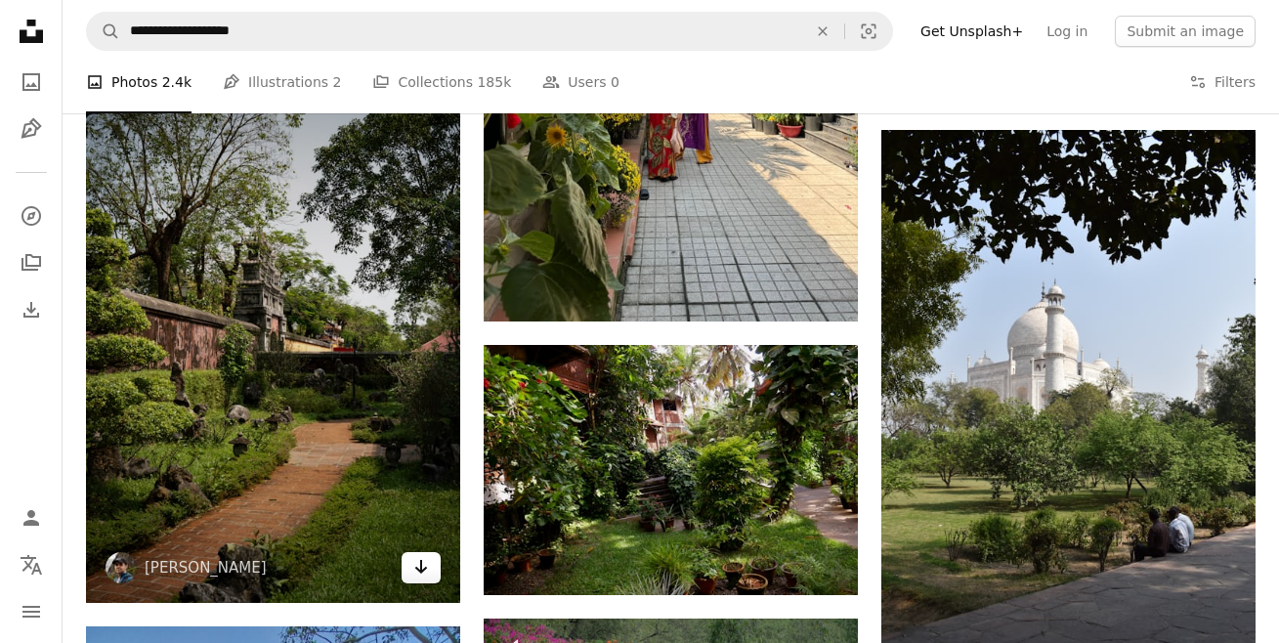
click at [433, 572] on link "Arrow pointing down" at bounding box center [421, 567] width 39 height 31
